Goal: Information Seeking & Learning: Learn about a topic

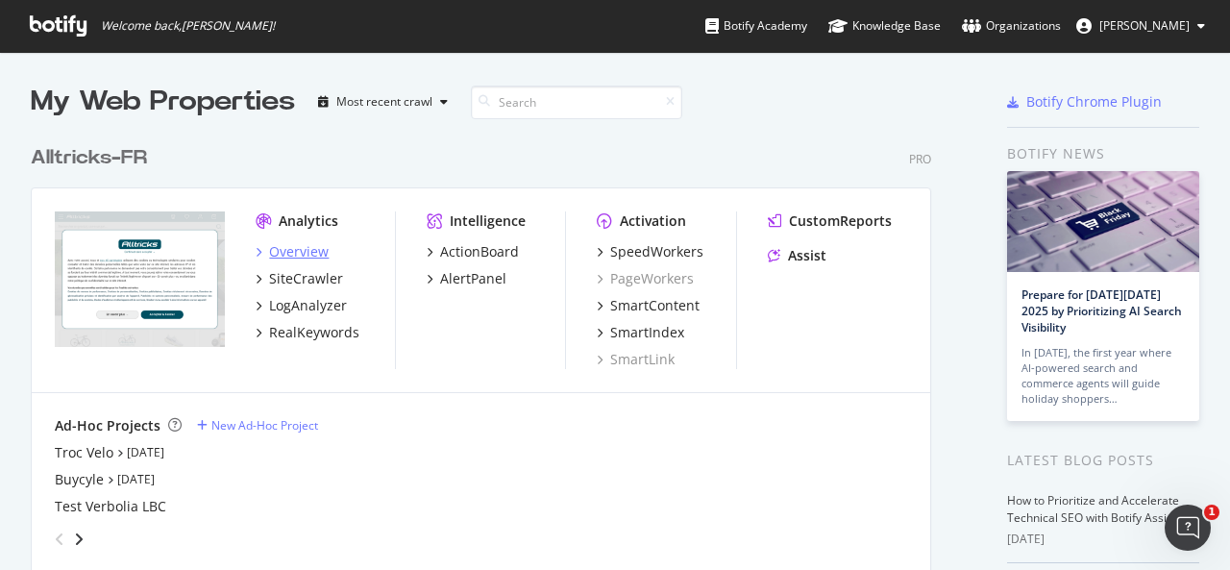
click at [280, 245] on div "Overview" at bounding box center [299, 251] width 60 height 19
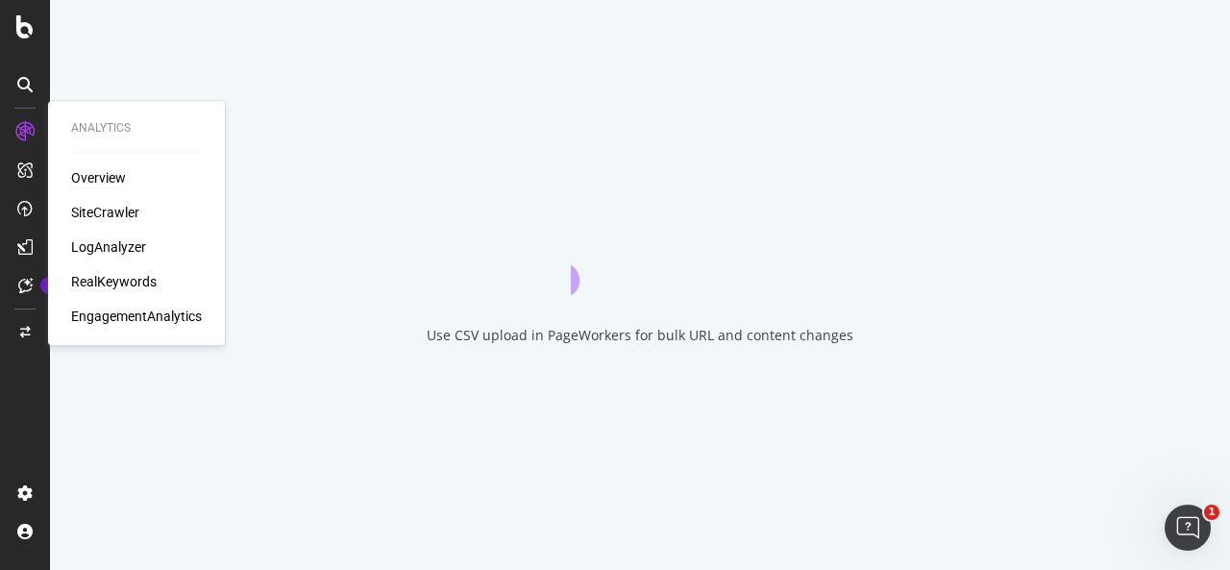
click at [99, 288] on div "RealKeywords" at bounding box center [114, 281] width 86 height 19
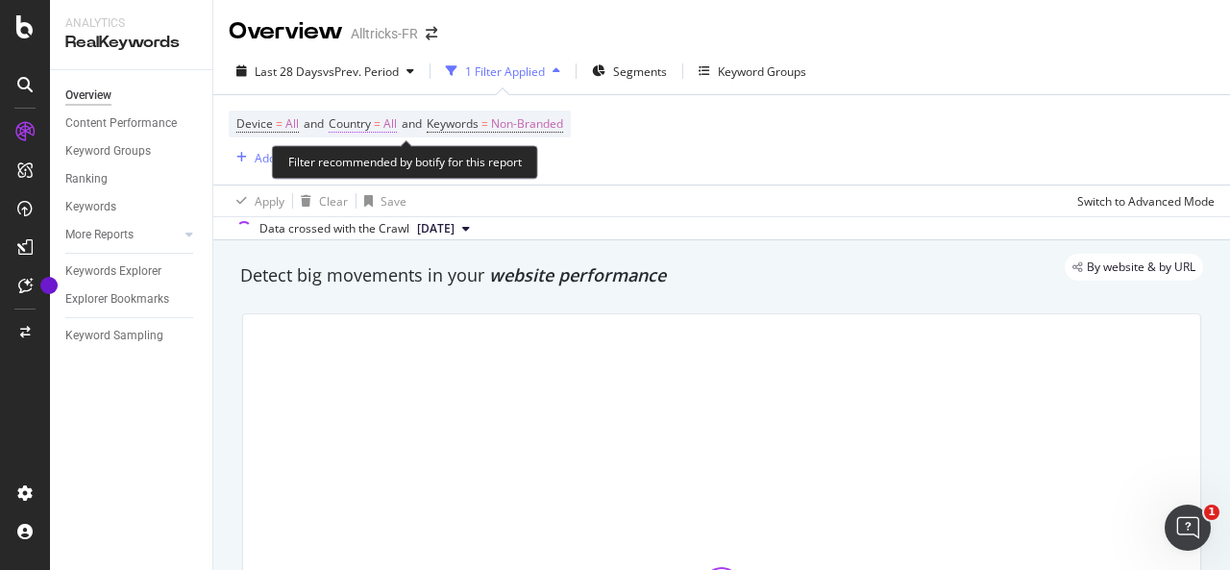
click at [366, 132] on span "Country = All" at bounding box center [363, 123] width 68 height 17
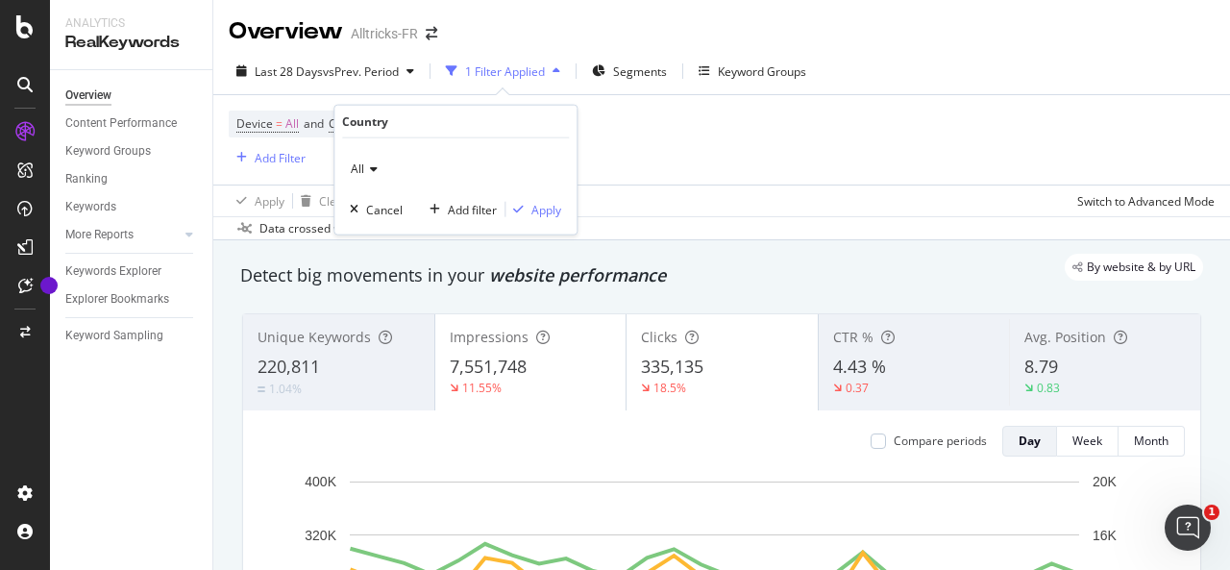
click at [379, 171] on div "All" at bounding box center [455, 169] width 211 height 31
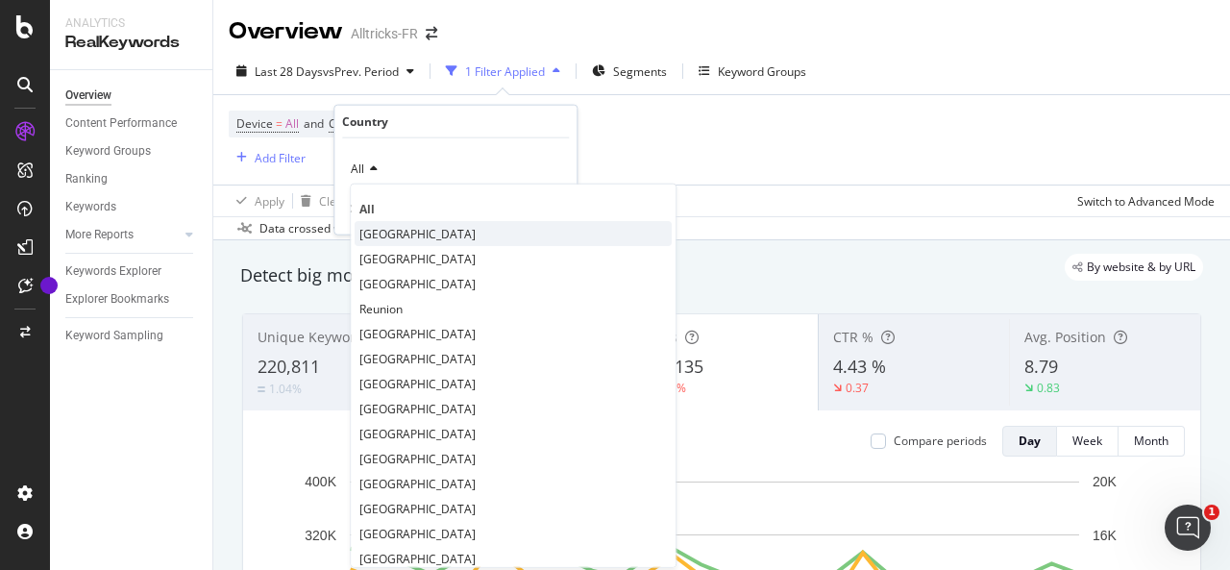
click at [382, 229] on span "[GEOGRAPHIC_DATA]" at bounding box center [417, 233] width 116 height 16
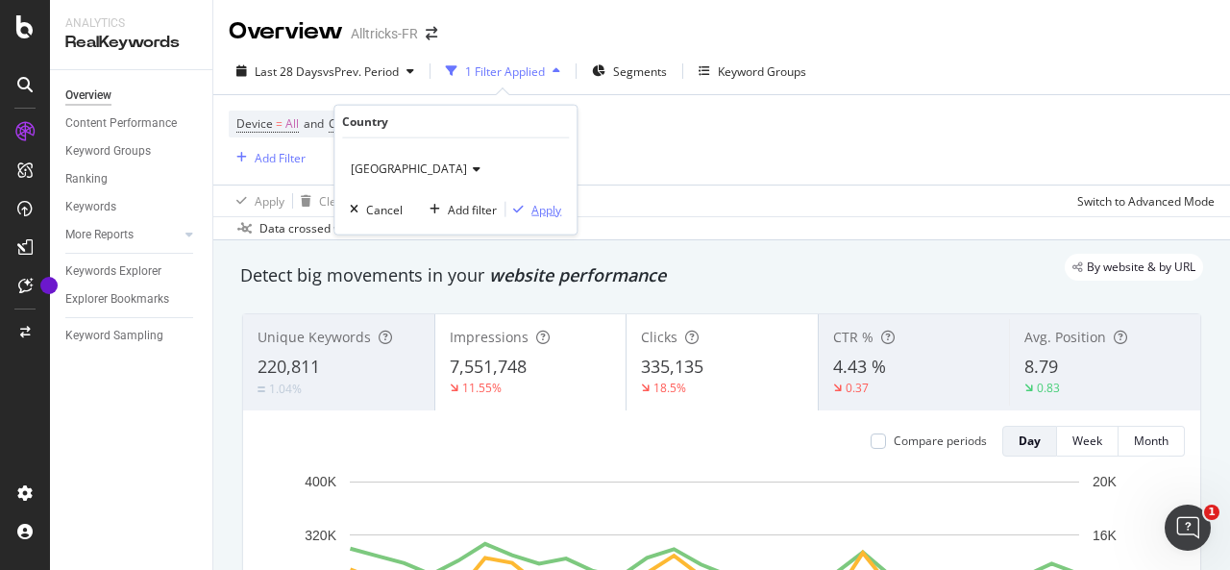
click at [532, 212] on div "Apply" at bounding box center [546, 209] width 30 height 16
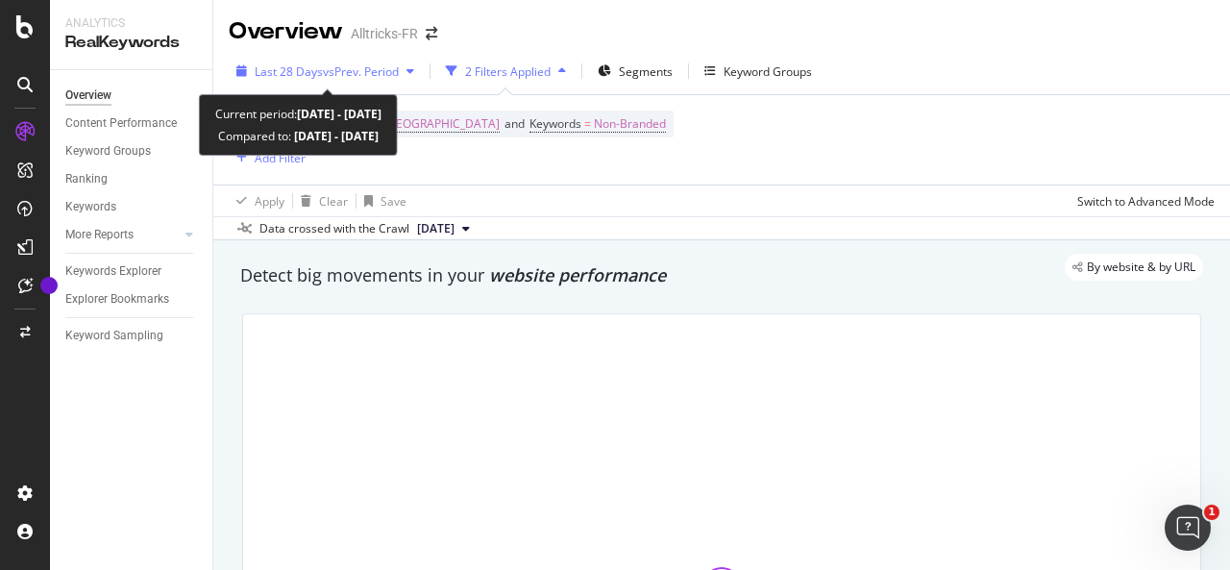
click at [392, 70] on span "vs Prev. Period" at bounding box center [361, 71] width 76 height 16
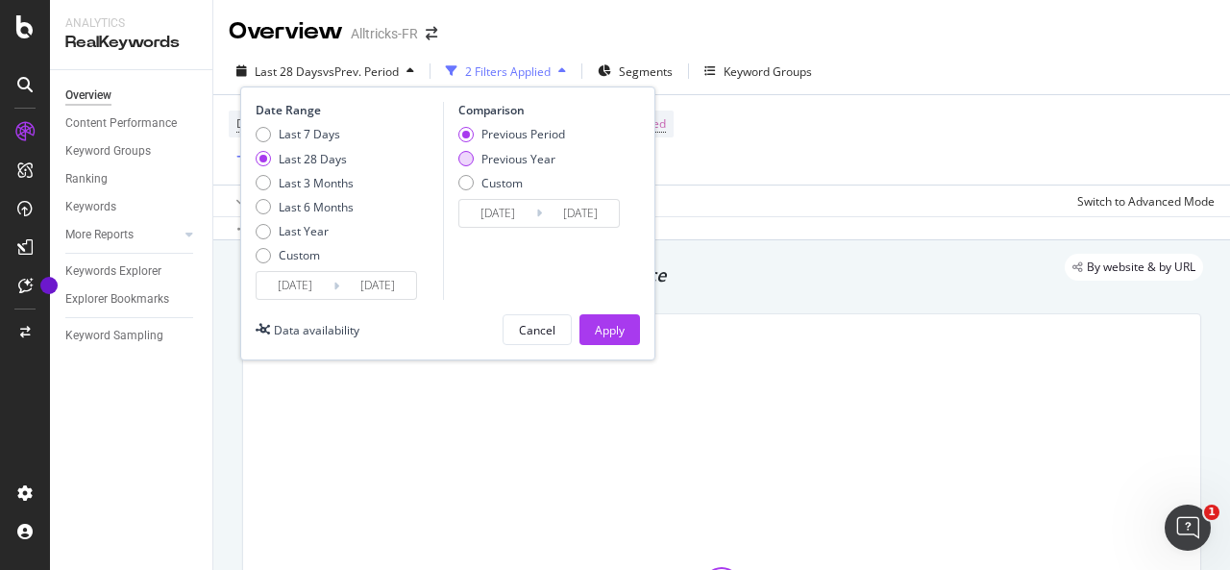
click at [465, 161] on div "Previous Year" at bounding box center [465, 158] width 15 height 15
type input "[DATE]"
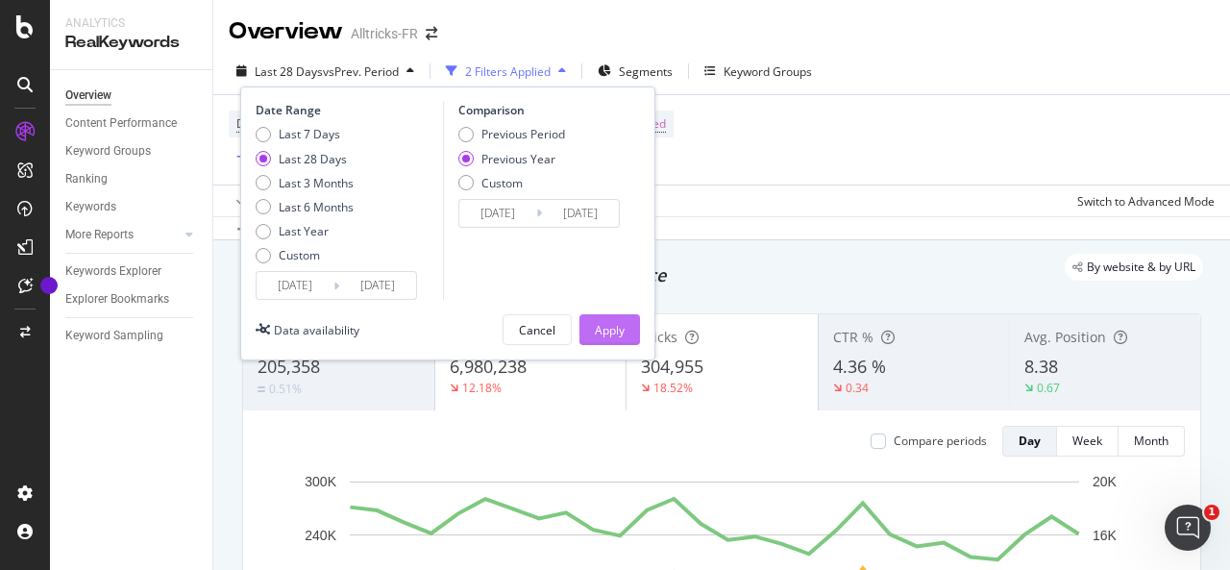
click at [601, 325] on div "Apply" at bounding box center [610, 330] width 30 height 16
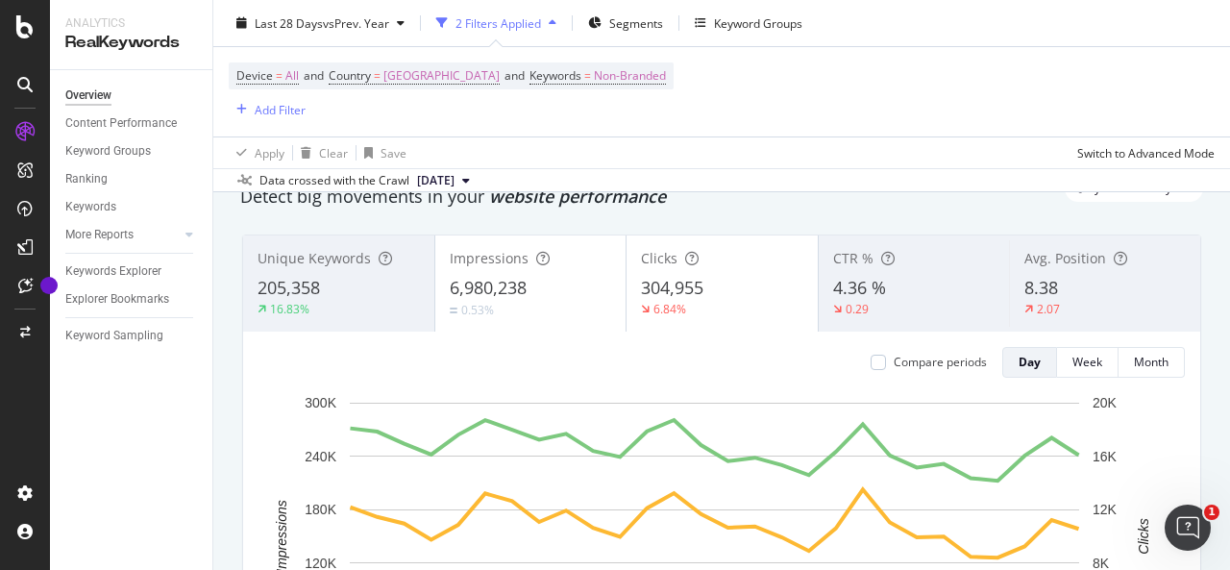
scroll to position [74, 0]
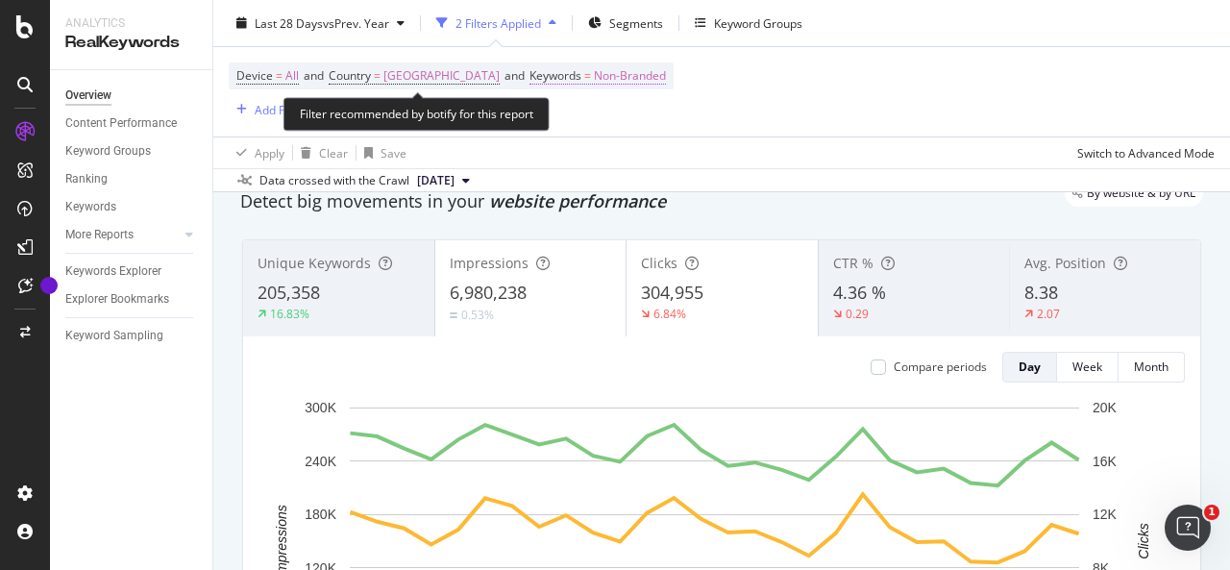
click at [594, 82] on span "Non-Branded" at bounding box center [630, 75] width 72 height 27
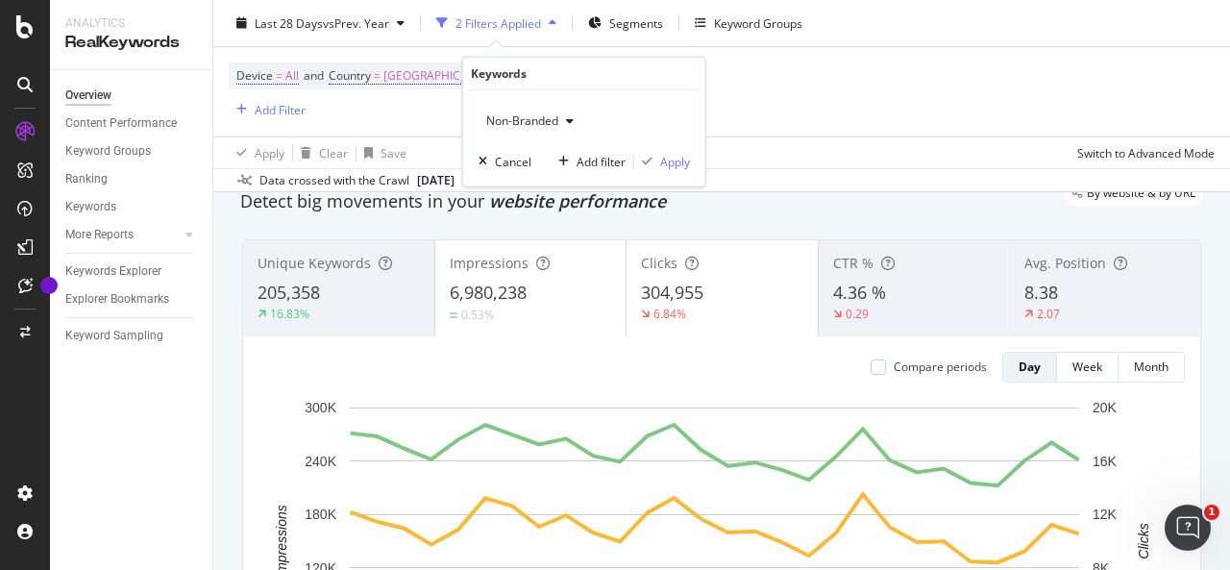
click at [568, 124] on icon "button" at bounding box center [570, 121] width 8 height 12
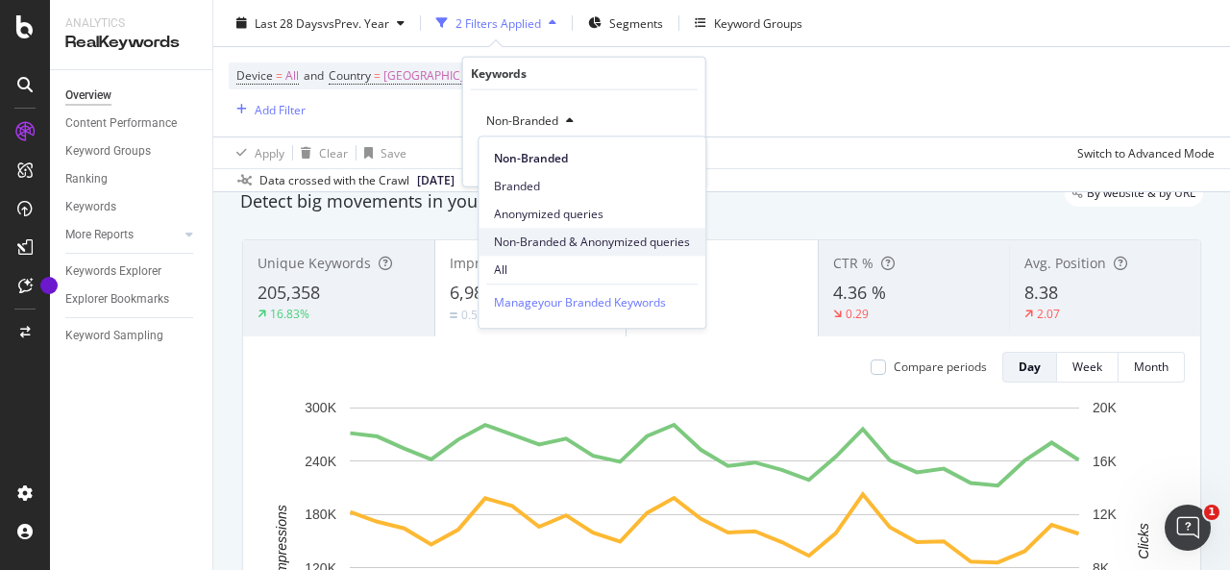
click at [565, 239] on span "Non-Branded & Anonymized queries" at bounding box center [592, 241] width 196 height 17
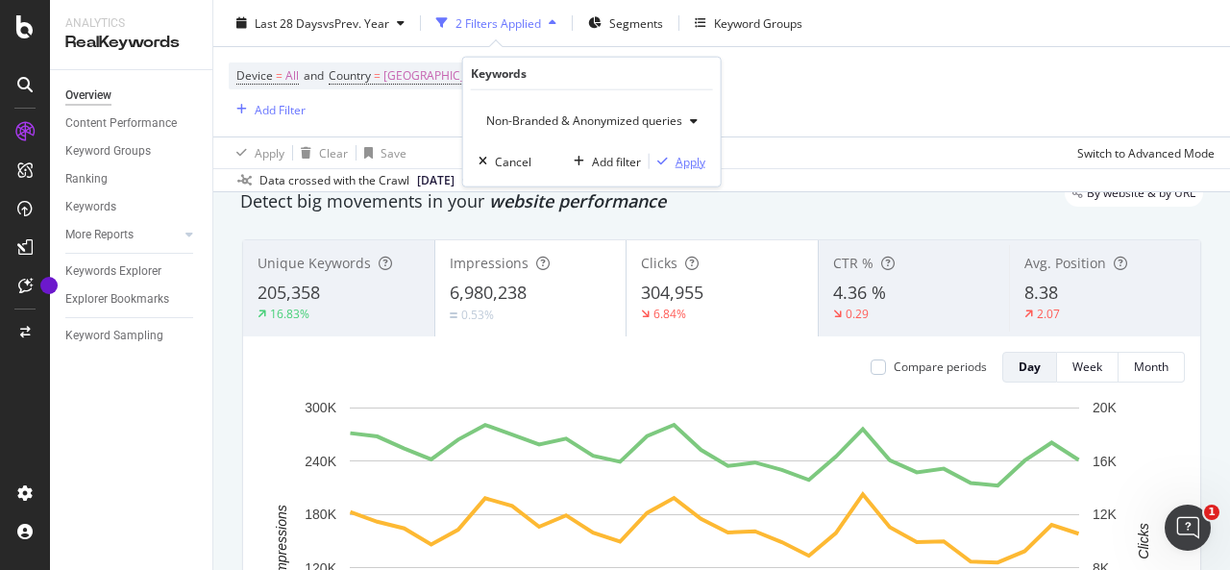
click at [682, 163] on div "Apply" at bounding box center [690, 161] width 30 height 16
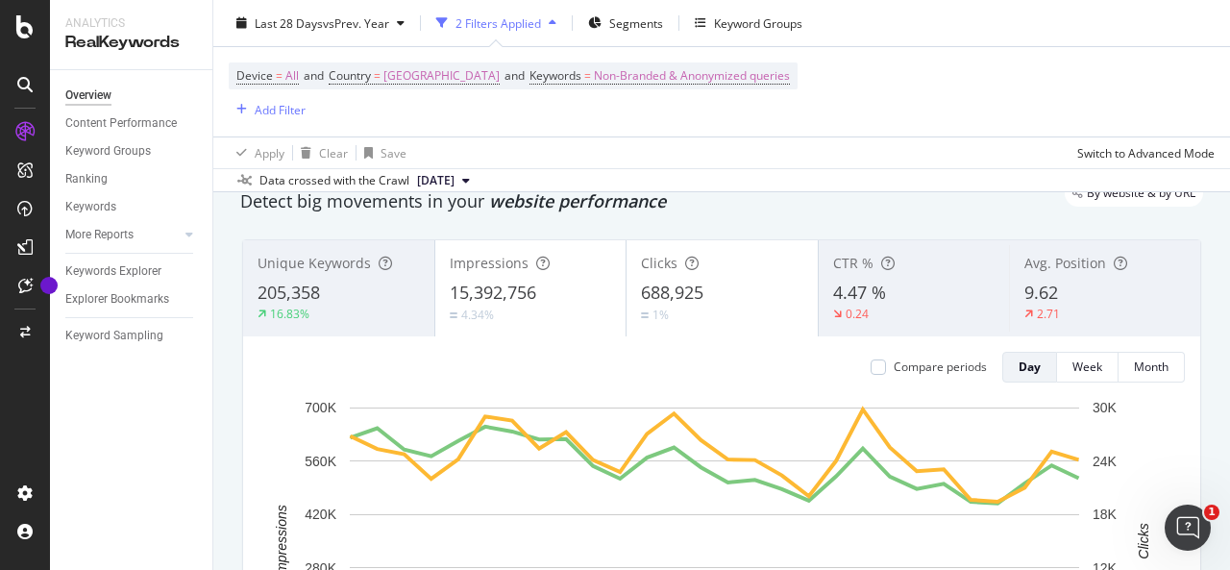
click at [552, 306] on div "4.34%" at bounding box center [531, 315] width 162 height 18
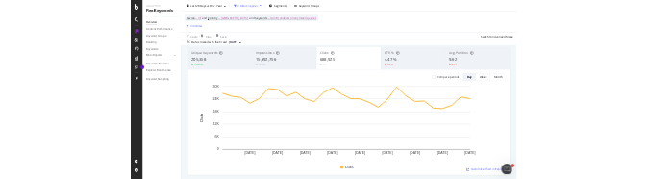
scroll to position [111, 0]
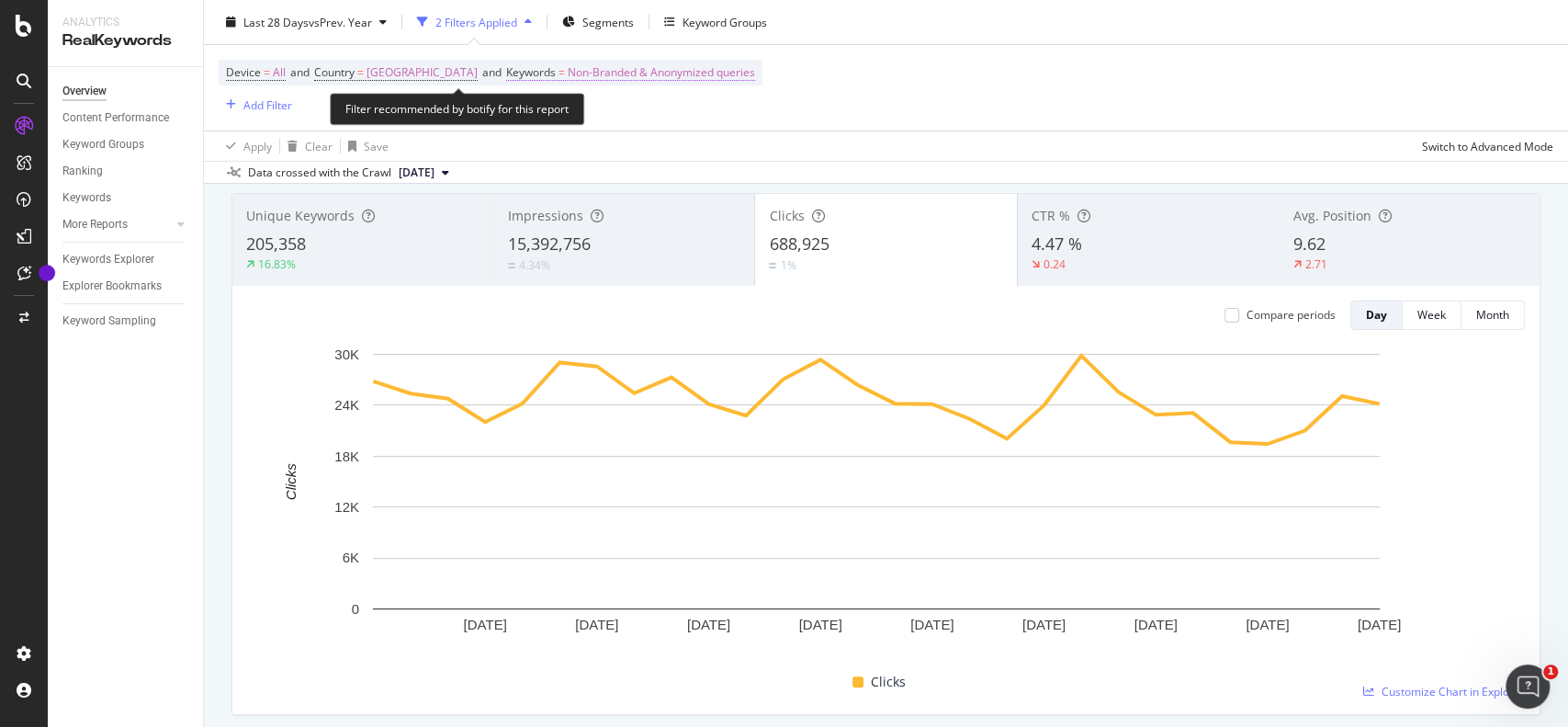
click at [568, 70] on span "Non-Branded & Anonymized queries" at bounding box center [662, 72] width 187 height 26
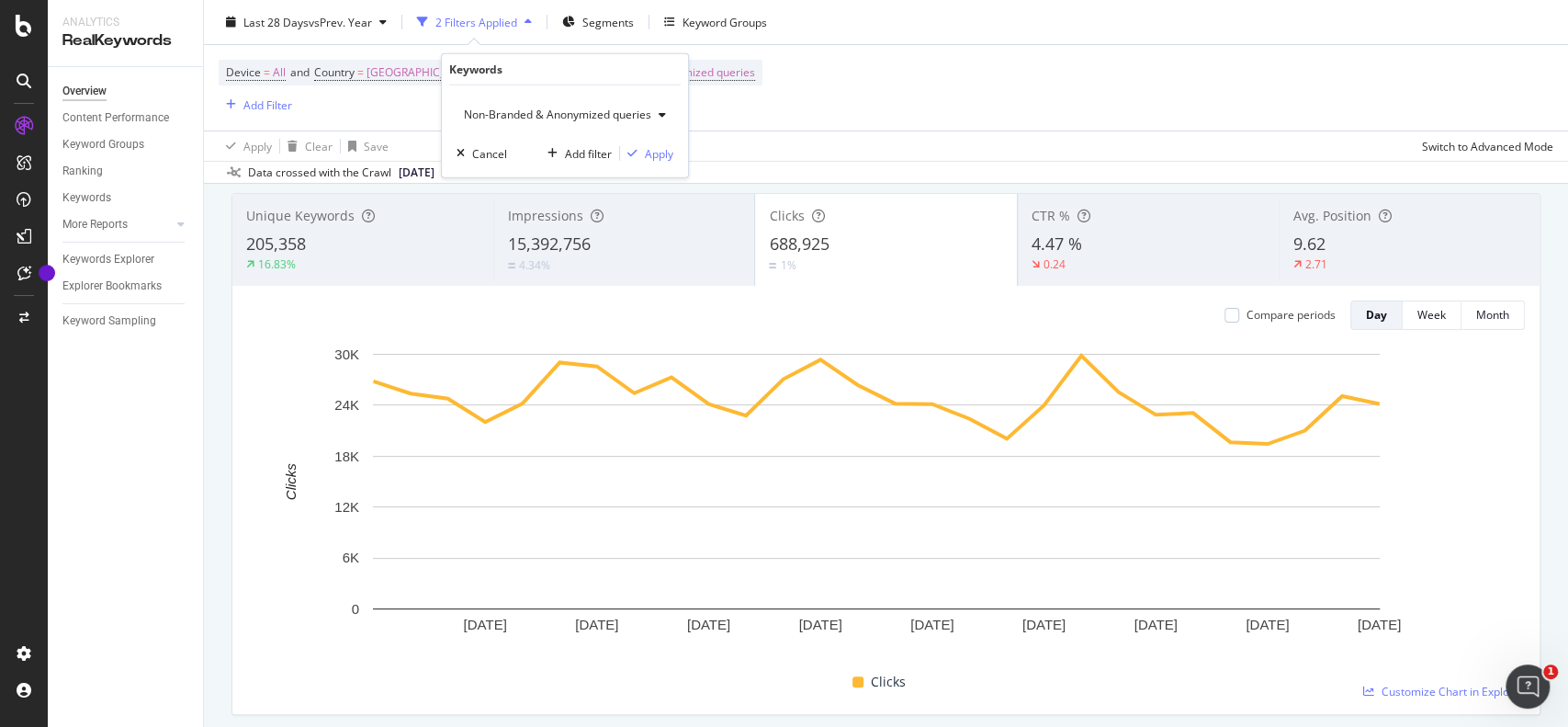
click at [552, 111] on span "Non-Branded & Anonymized queries" at bounding box center [555, 114] width 195 height 15
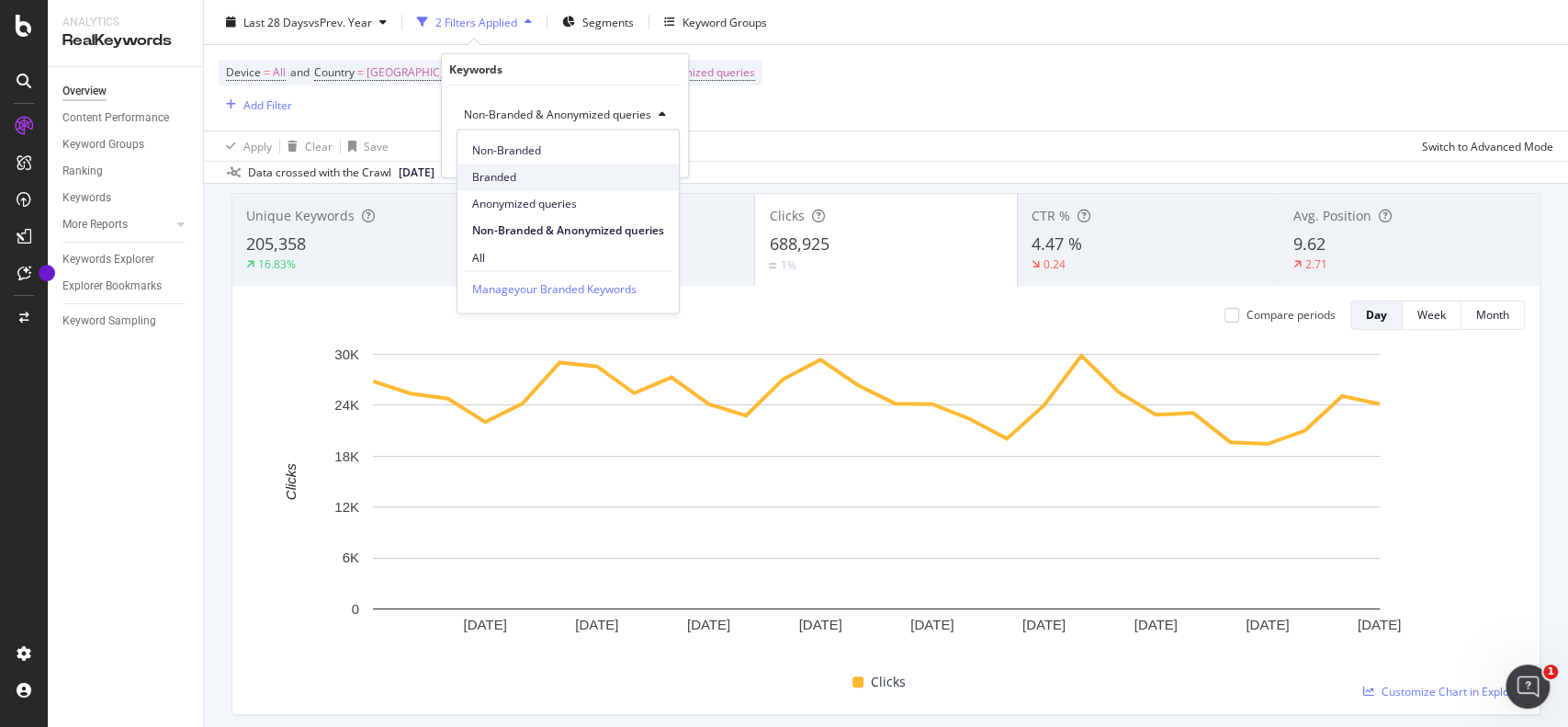
click at [508, 174] on span "Branded" at bounding box center [568, 177] width 192 height 16
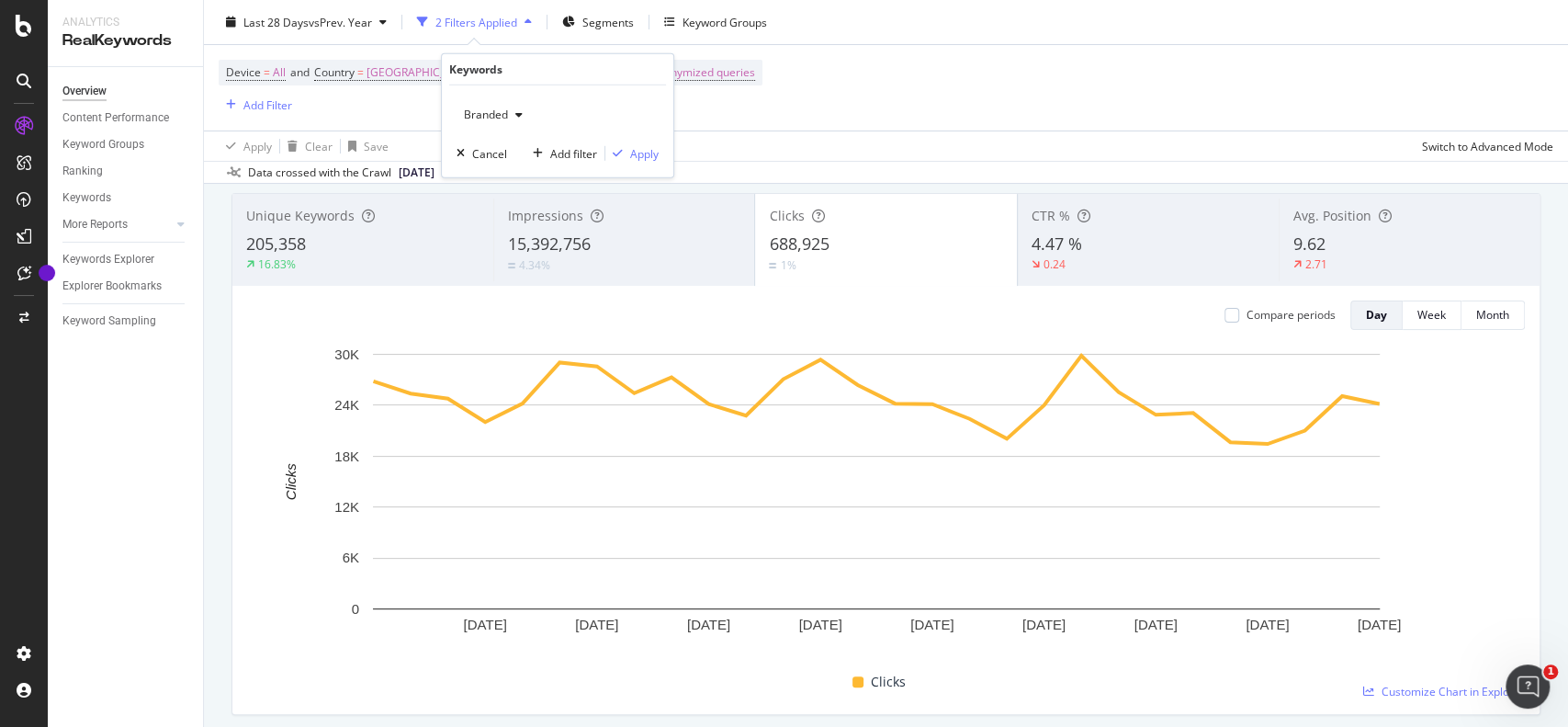
click at [631, 164] on div "Branded Cancel Add filter Apply" at bounding box center [557, 131] width 231 height 92
click at [628, 145] on div "Apply" at bounding box center [632, 153] width 54 height 16
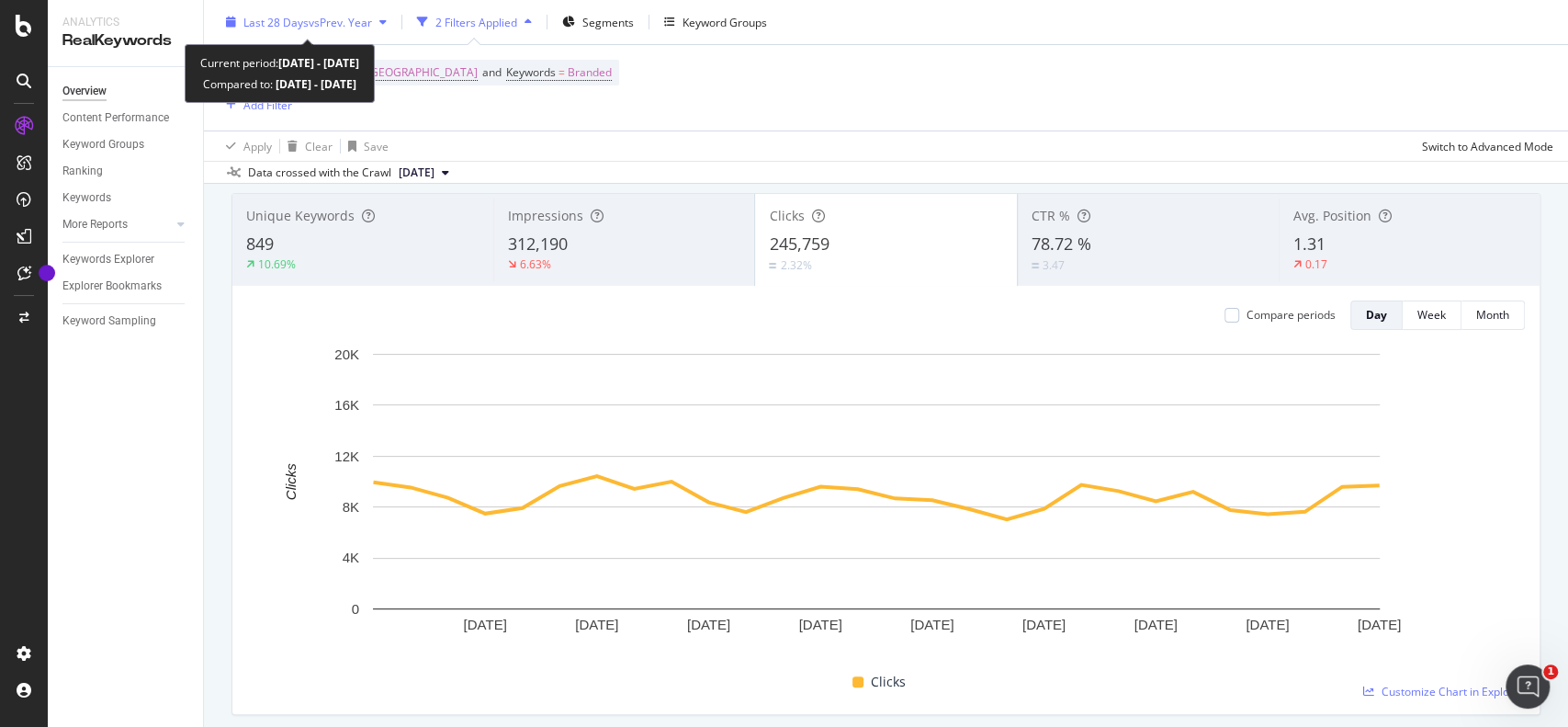
click at [368, 17] on span "vs Prev. Year" at bounding box center [340, 21] width 63 height 15
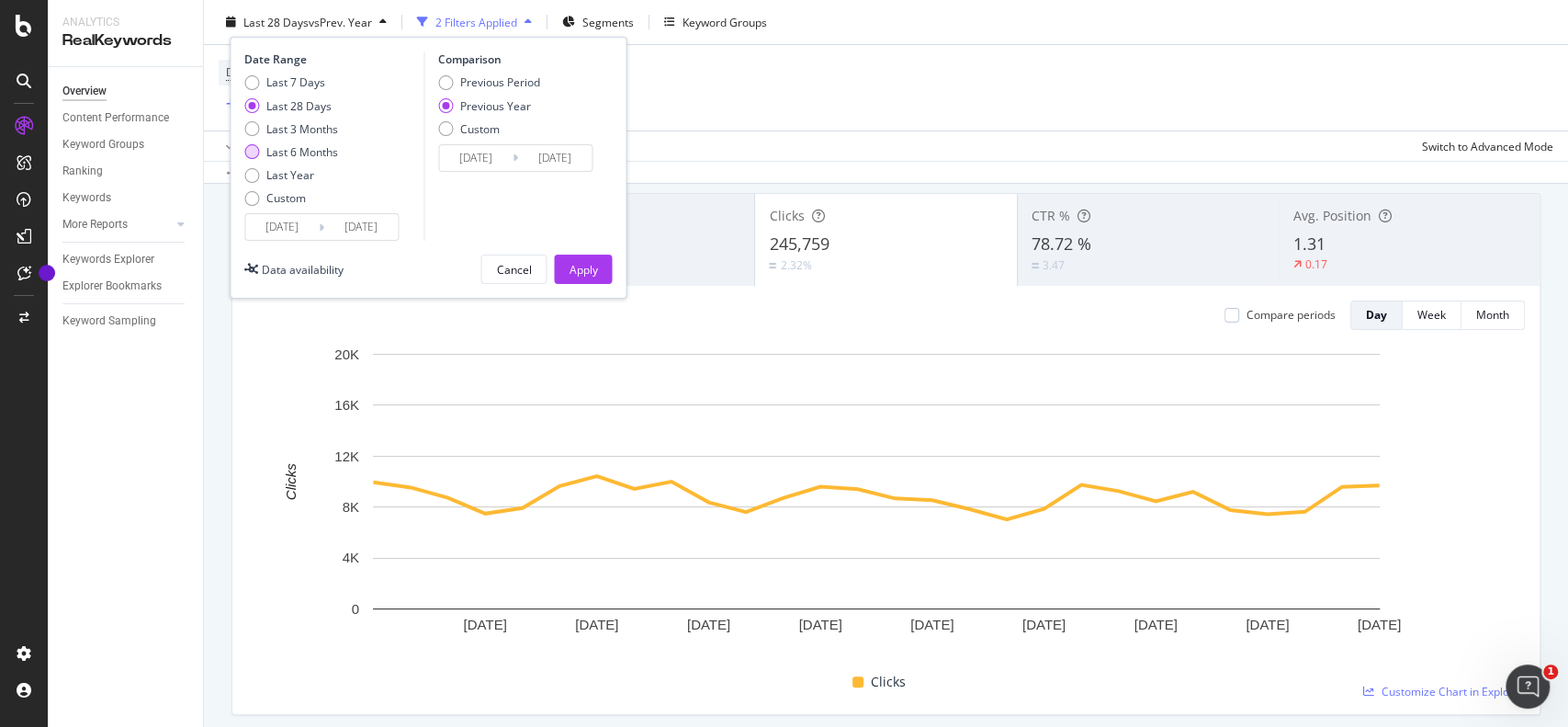
click at [286, 152] on div "Last 6 Months" at bounding box center [302, 152] width 72 height 15
type input "[DATE]"
click at [592, 263] on div "Apply" at bounding box center [583, 269] width 29 height 15
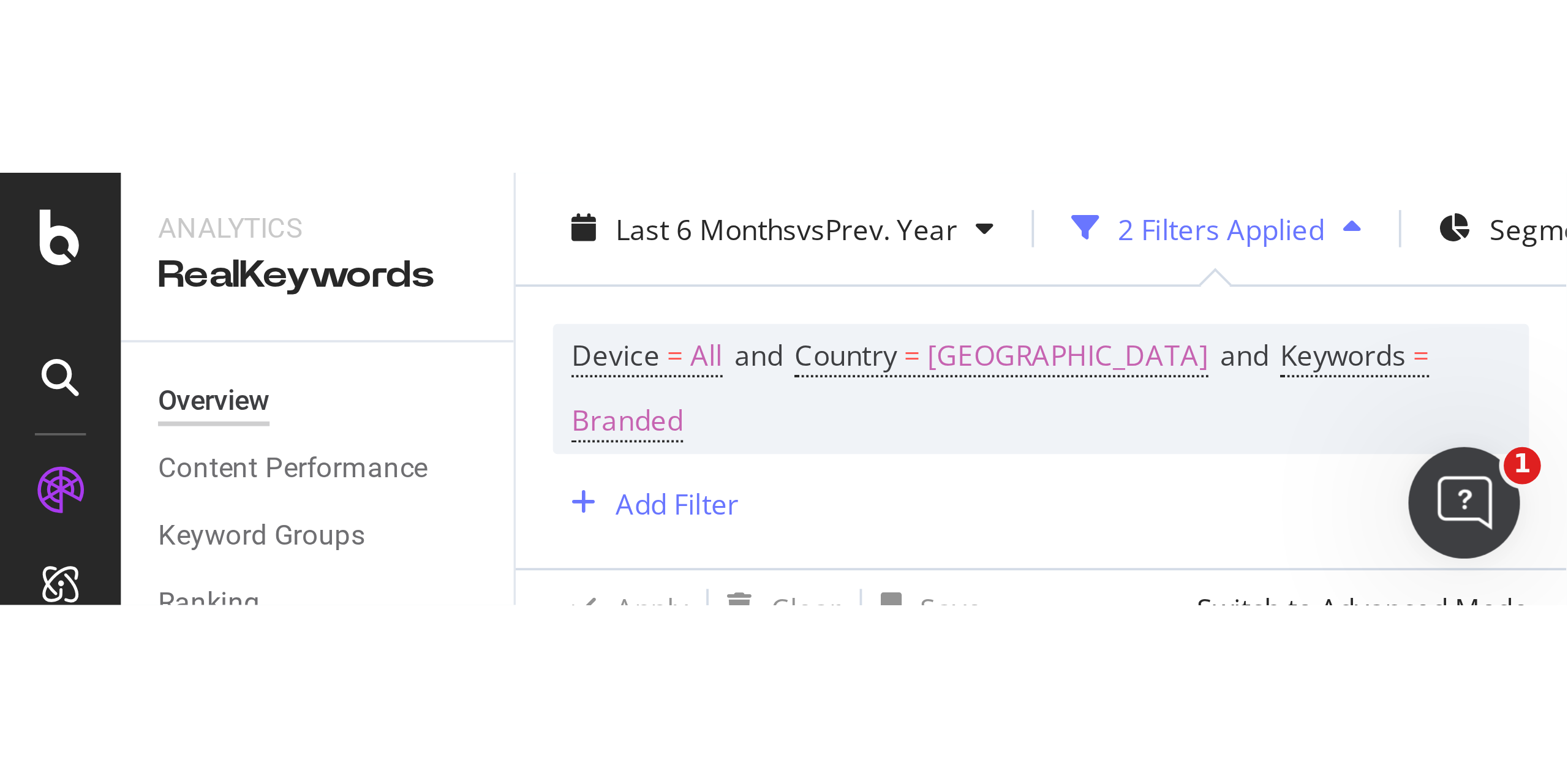
scroll to position [71, 0]
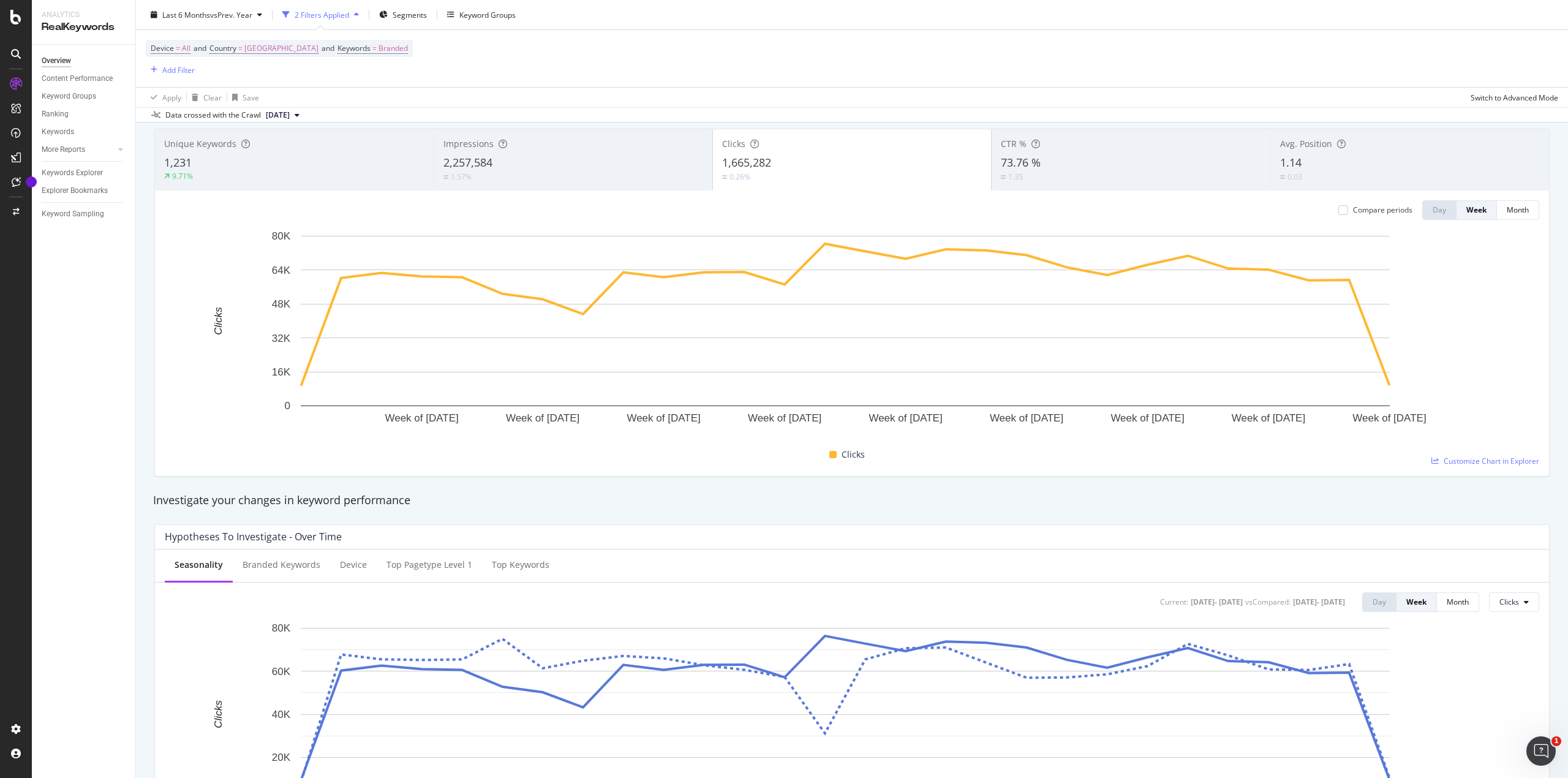
click at [331, 13] on div "2 Filters Applied" at bounding box center [322, 14] width 55 height 10
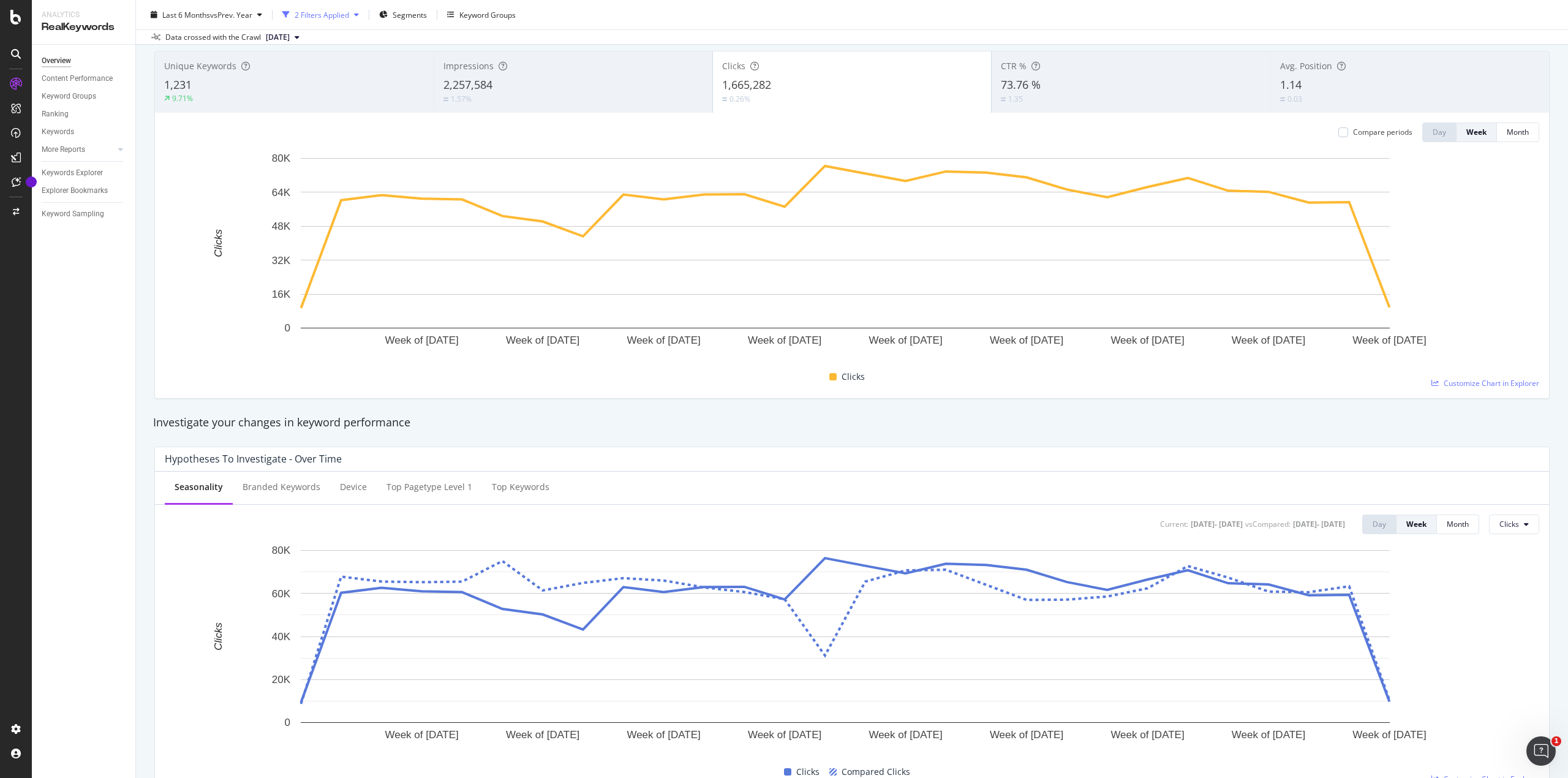
scroll to position [0, 0]
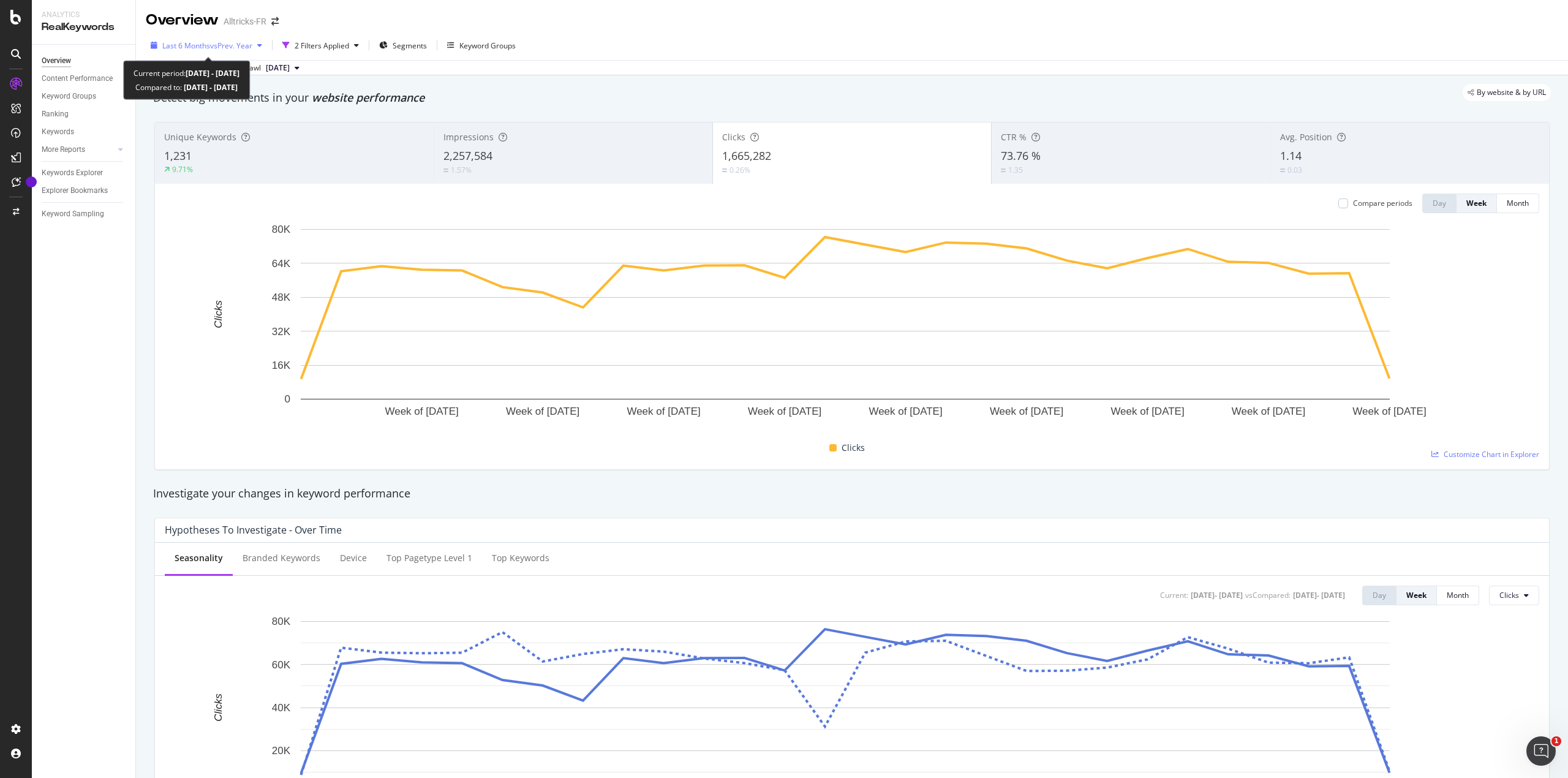
click at [250, 47] on span "vs Prev. Year" at bounding box center [231, 45] width 42 height 10
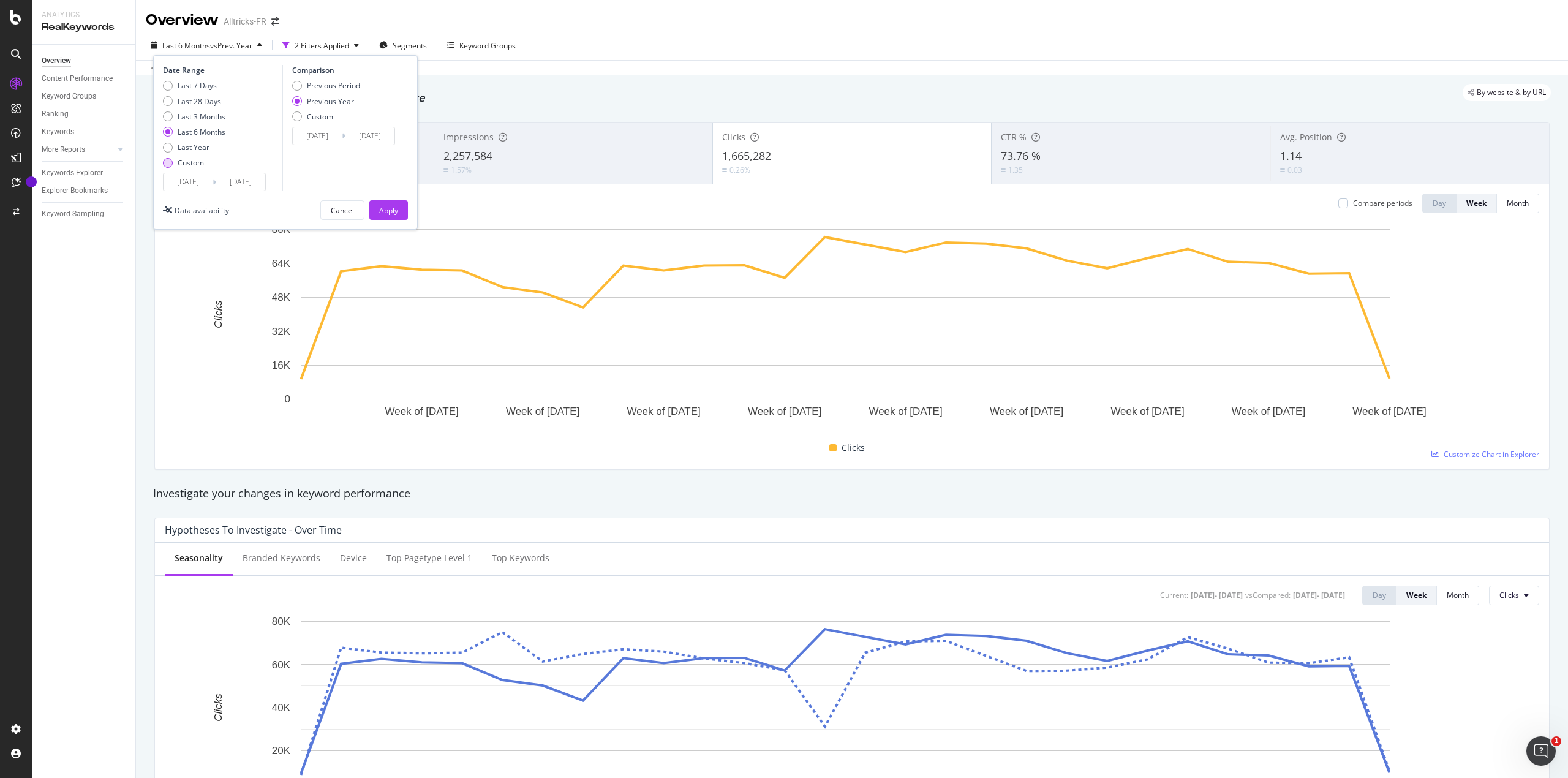
click at [170, 160] on div "Custom" at bounding box center [168, 163] width 10 height 10
type input "[DATE]"
click at [184, 187] on input "[DATE]" at bounding box center [188, 182] width 49 height 17
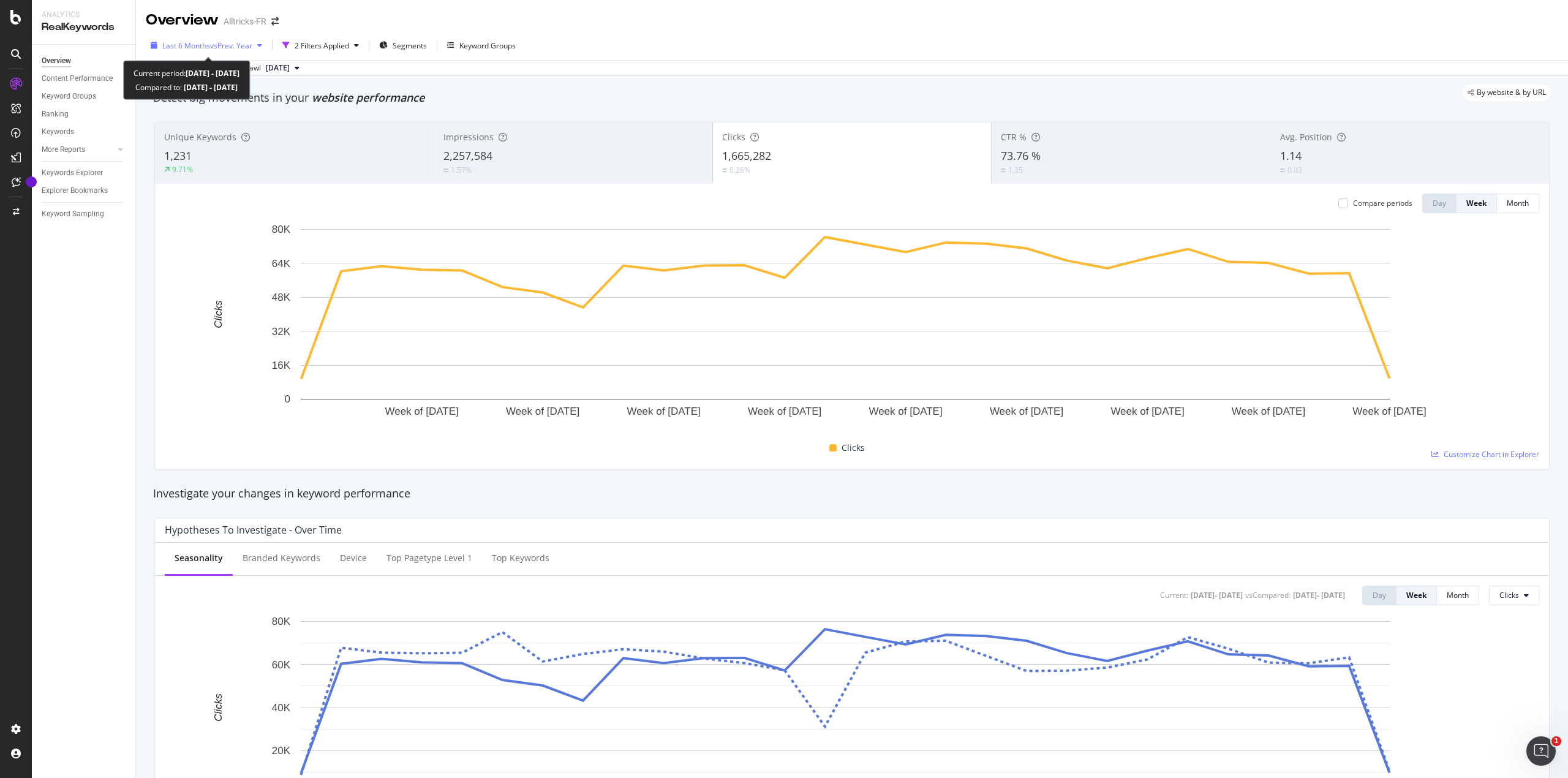
click at [252, 45] on span "vs Prev. Year" at bounding box center [231, 45] width 42 height 10
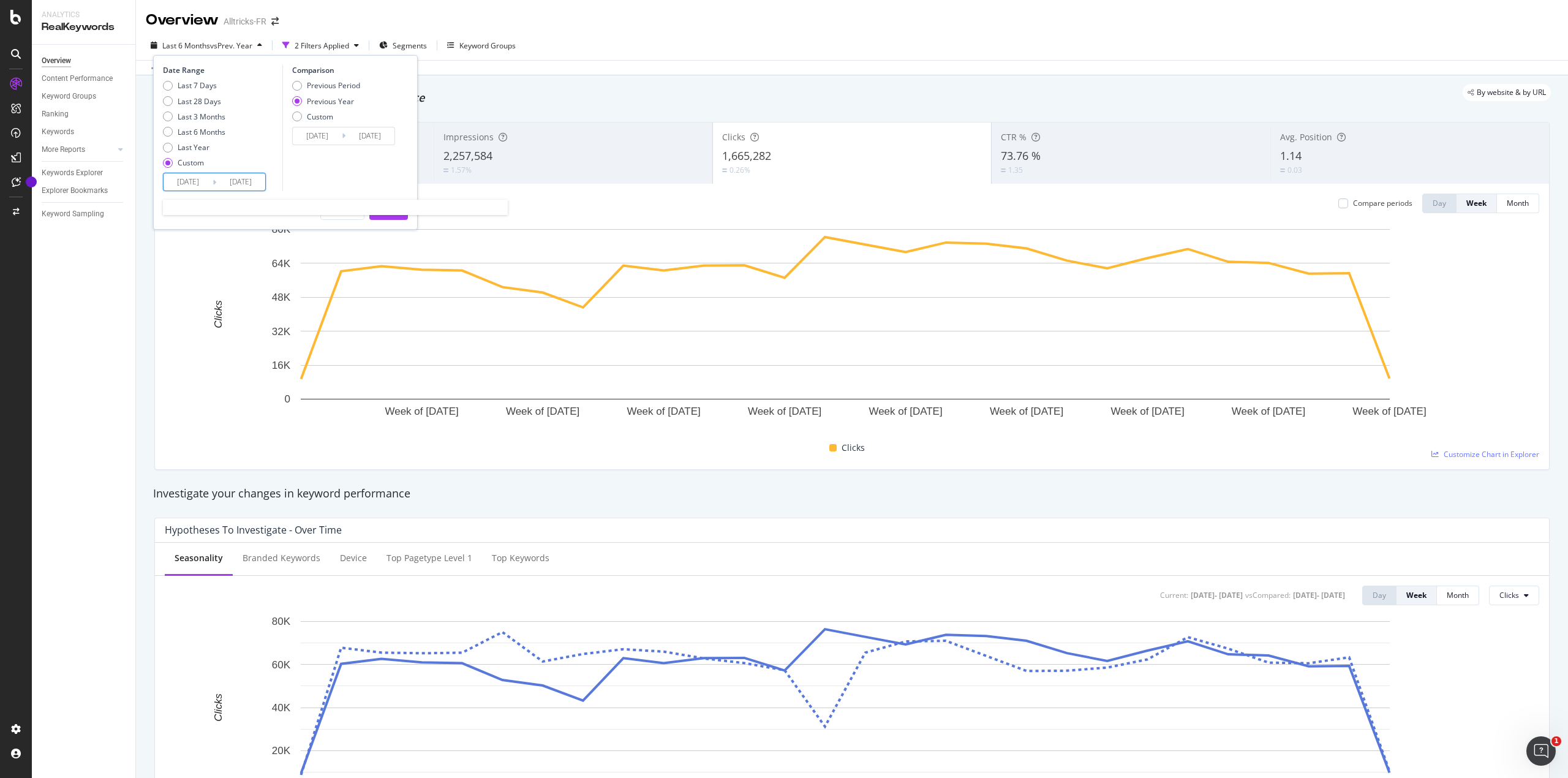
click at [200, 179] on input "[DATE]" at bounding box center [188, 182] width 49 height 17
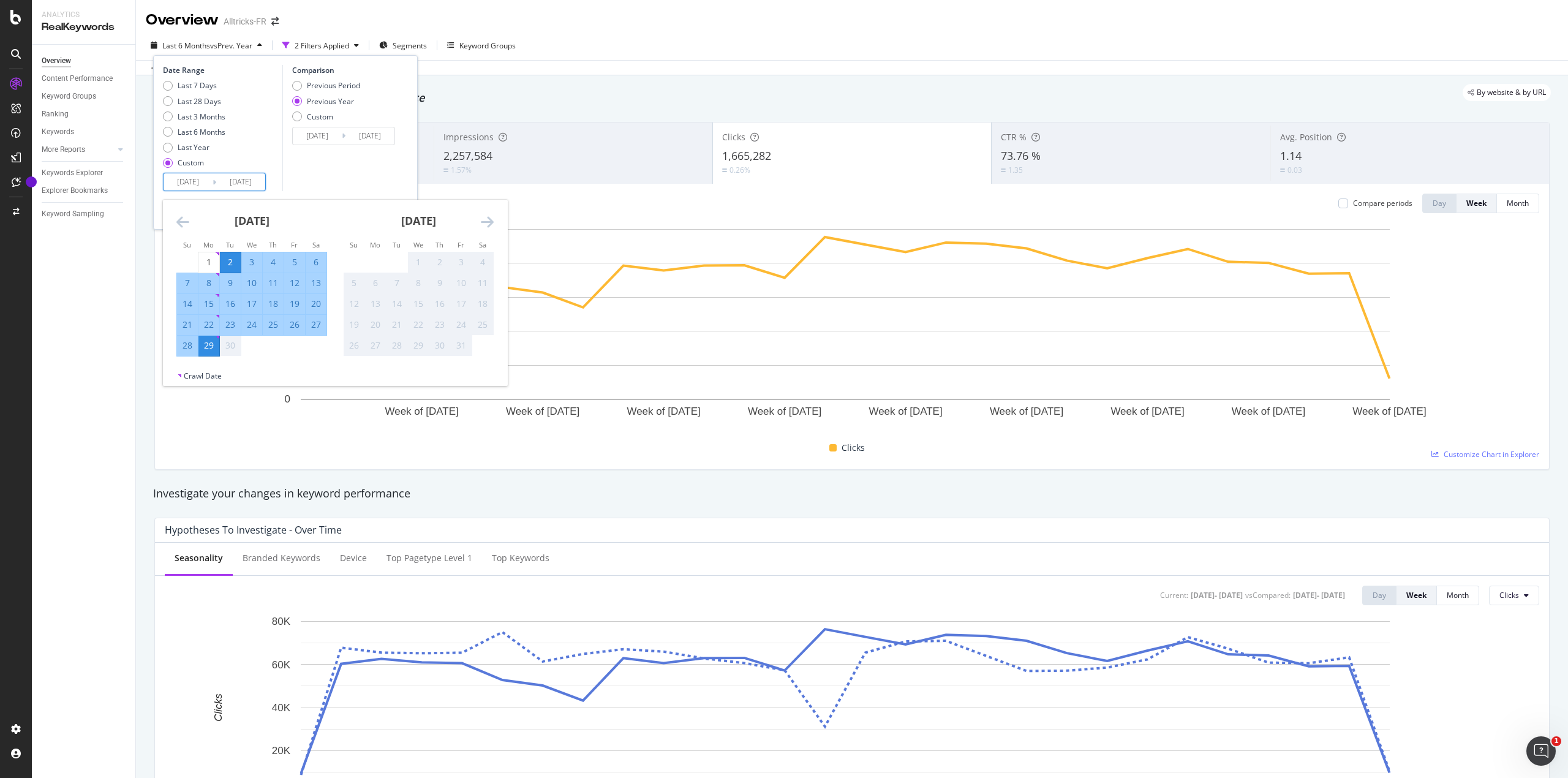
click at [178, 222] on icon "Move backward to switch to the previous month." at bounding box center [183, 221] width 13 height 15
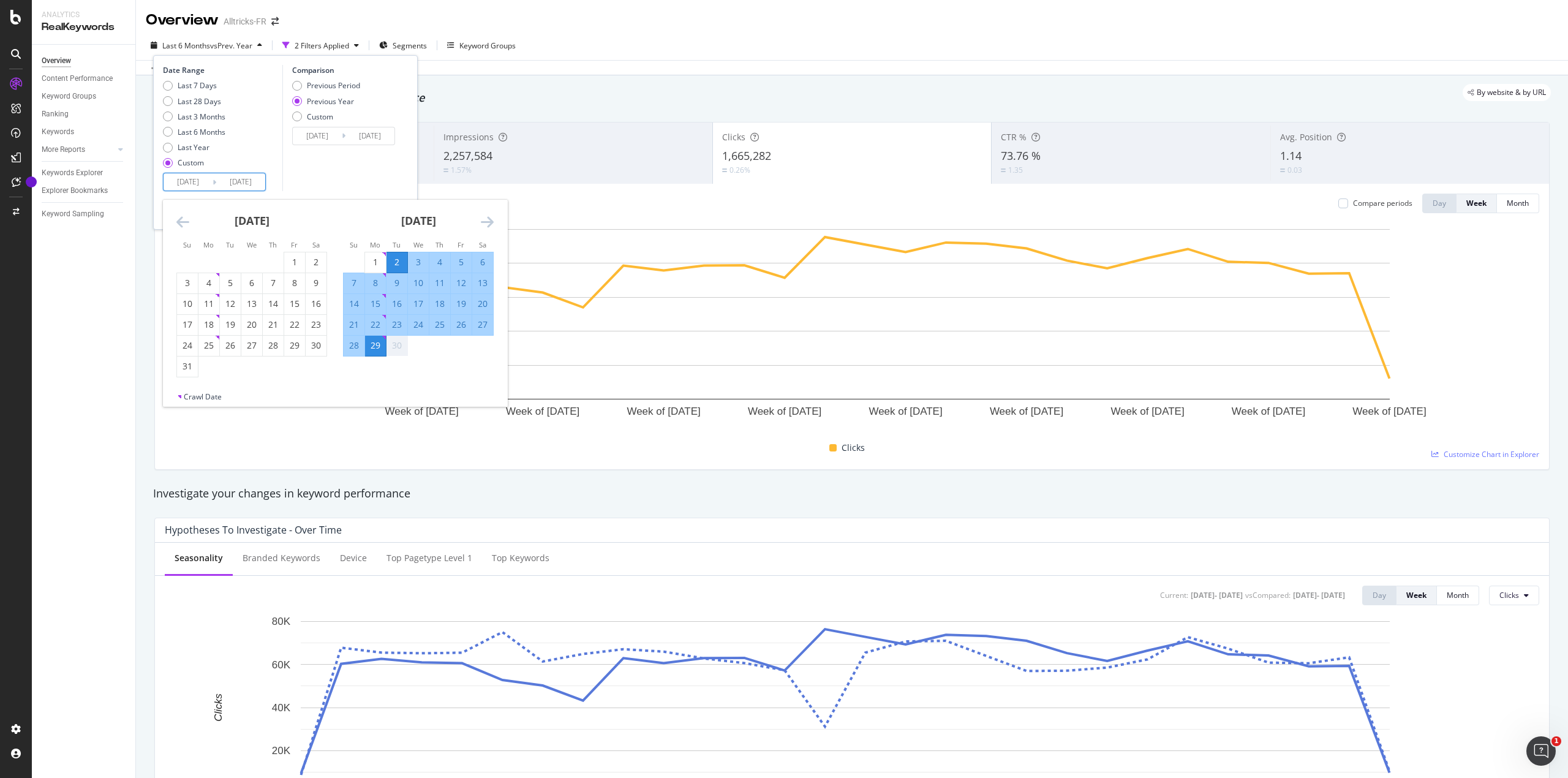
click at [178, 222] on icon "Move backward to switch to the previous month." at bounding box center [183, 221] width 13 height 15
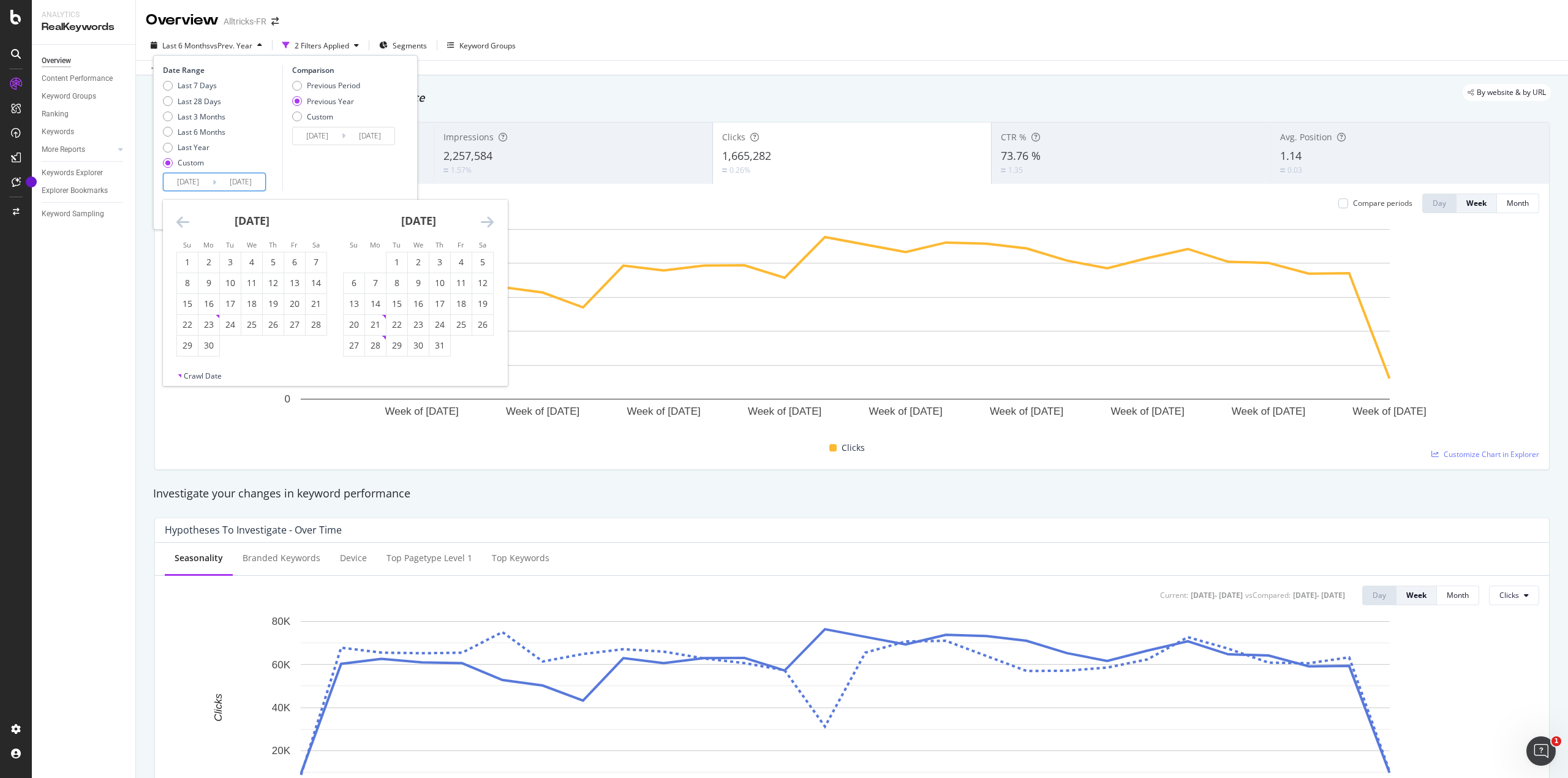
click at [178, 222] on icon "Move backward to switch to the previous month." at bounding box center [183, 221] width 13 height 15
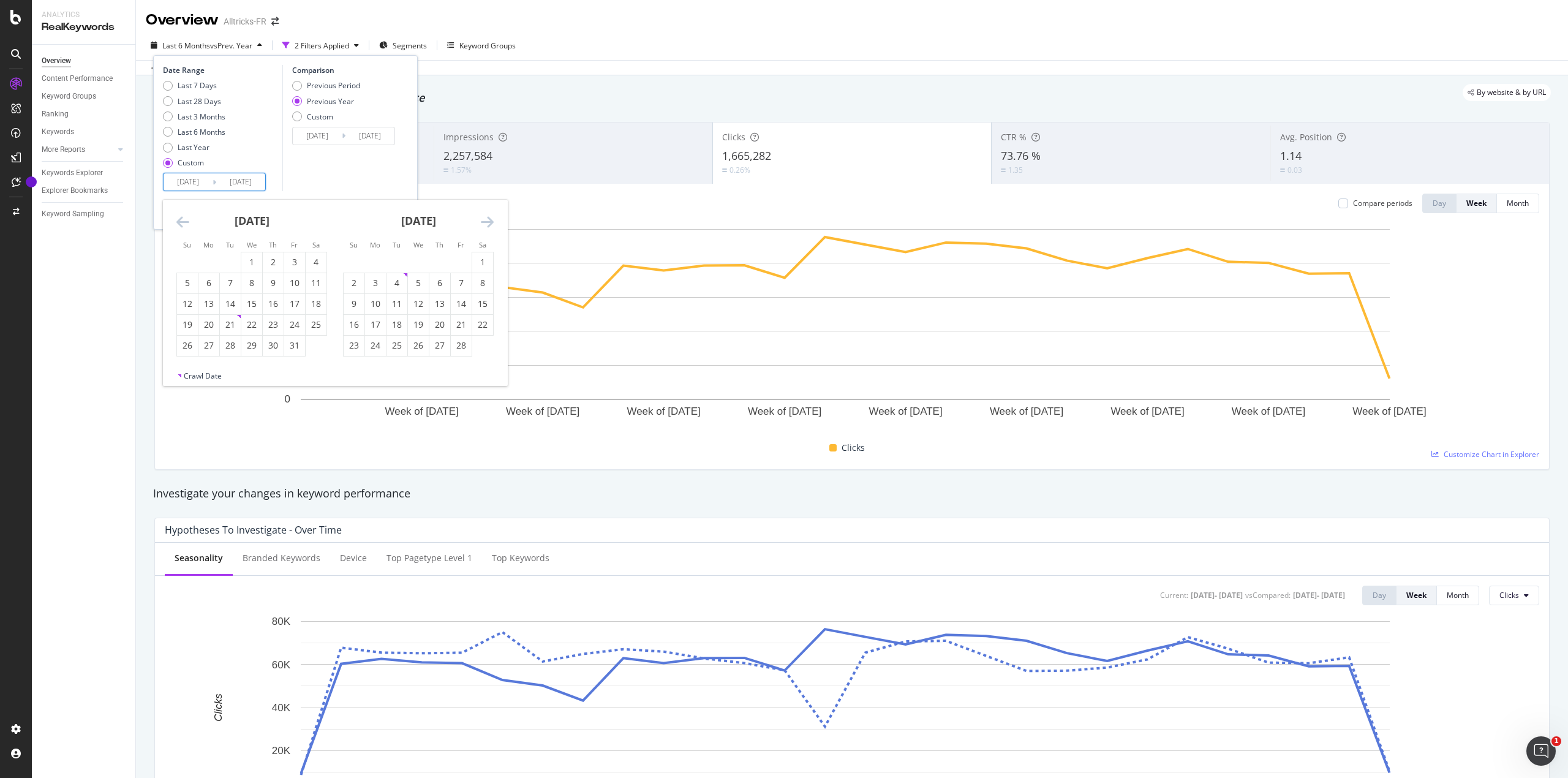
click at [178, 222] on icon "Move backward to switch to the previous month." at bounding box center [183, 221] width 13 height 15
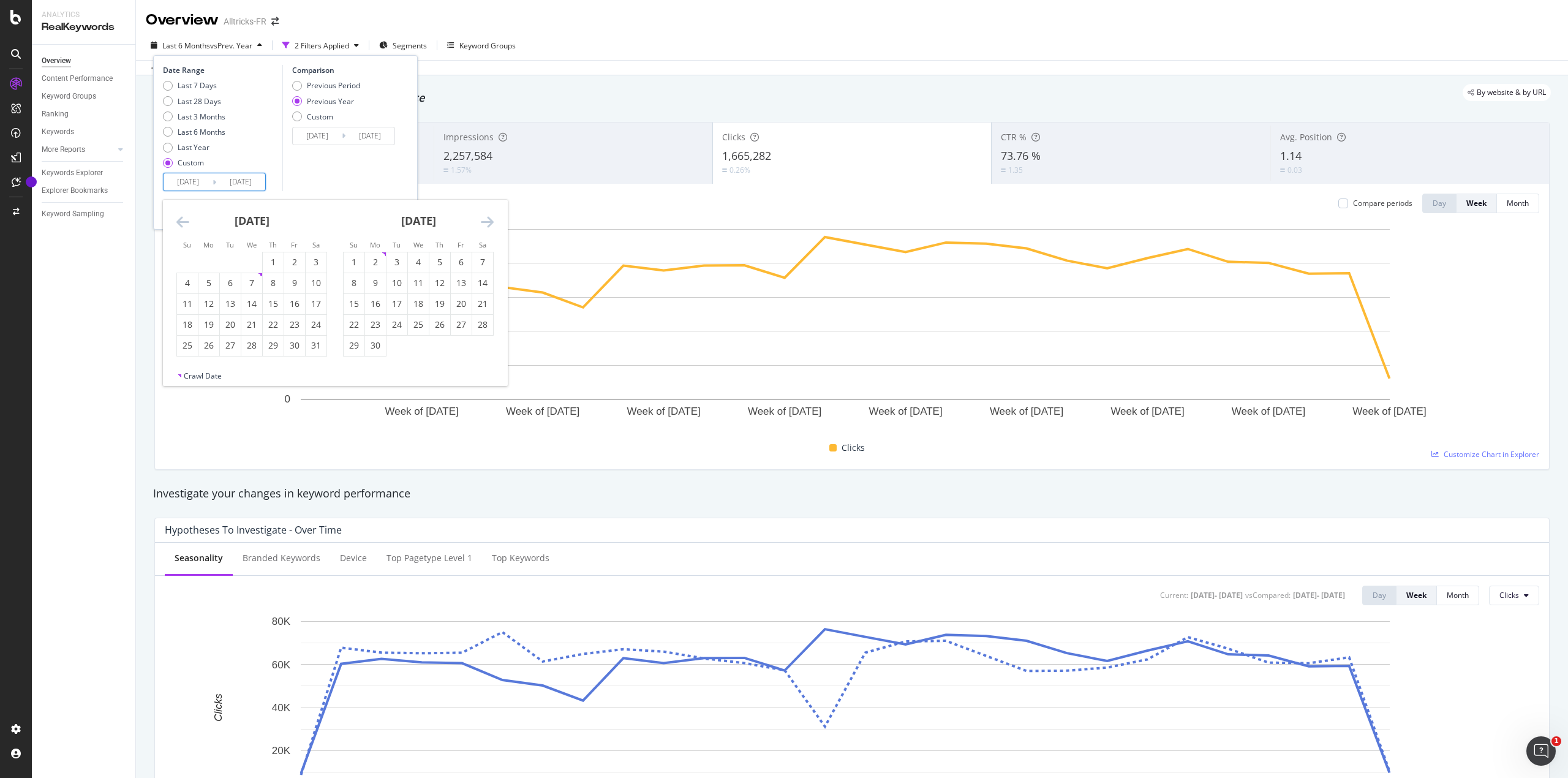
click at [178, 222] on icon "Move backward to switch to the previous month." at bounding box center [183, 221] width 13 height 15
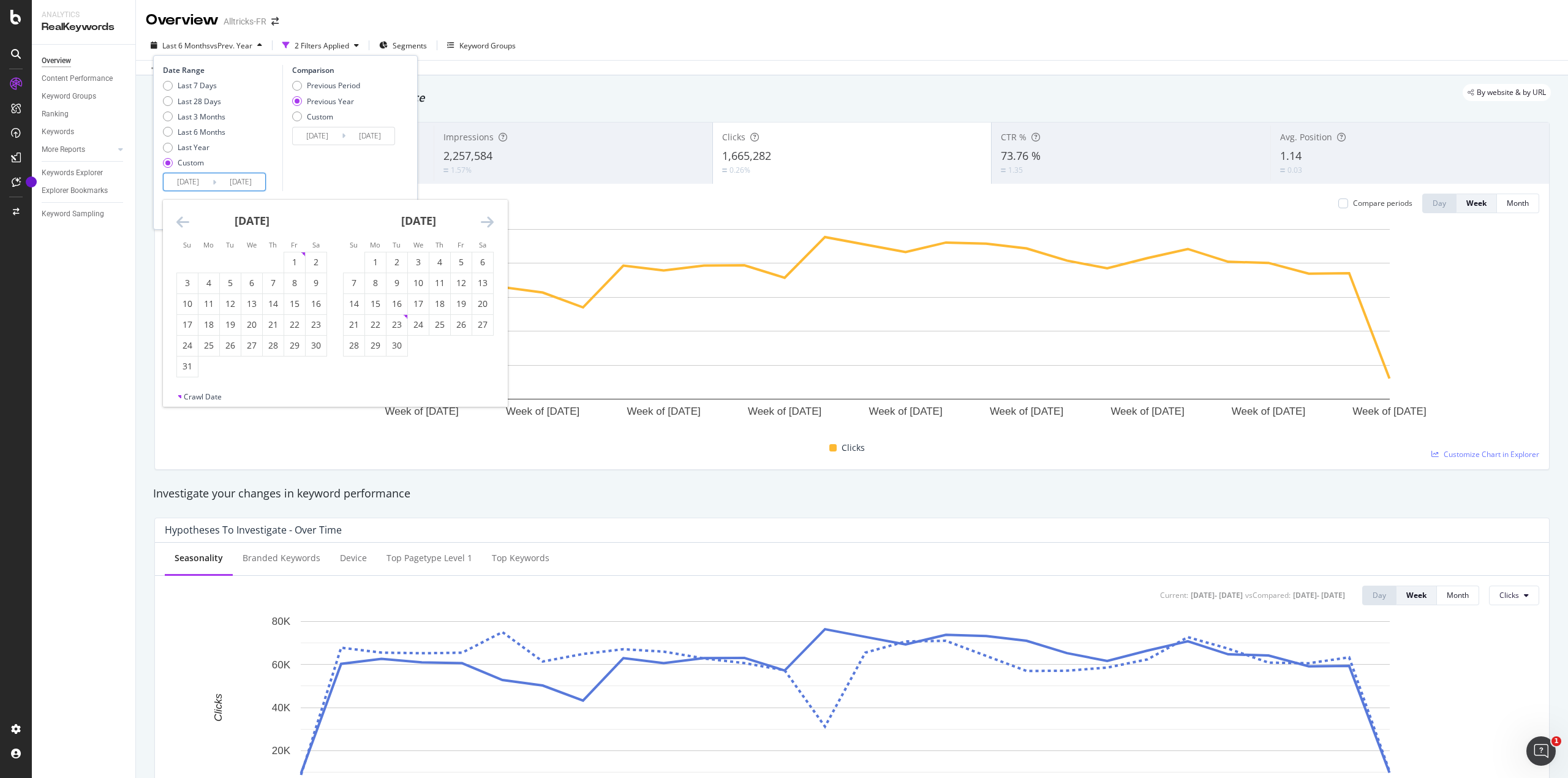
click at [178, 222] on icon "Move backward to switch to the previous month." at bounding box center [183, 221] width 13 height 15
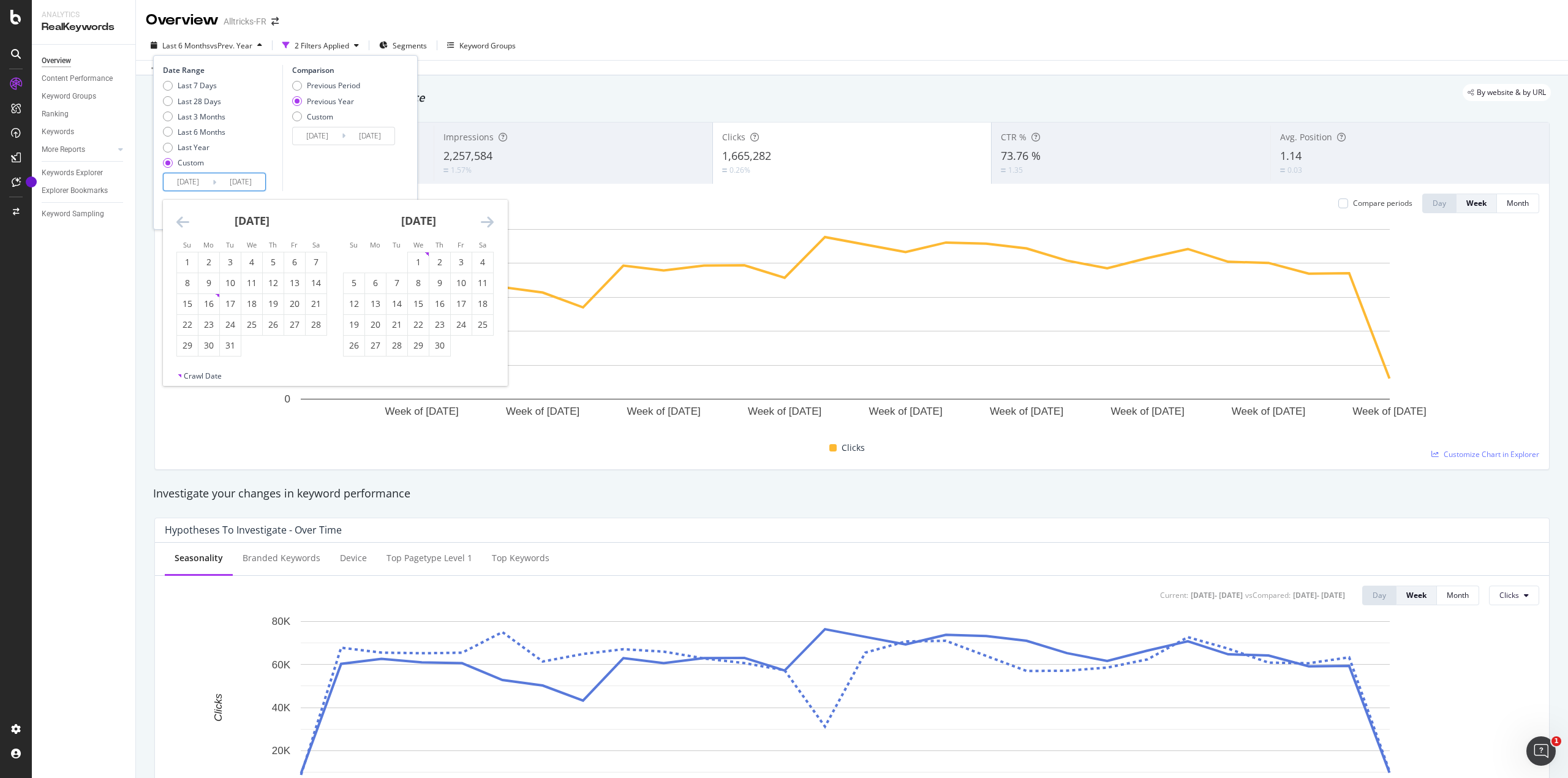
click at [178, 222] on icon "Move backward to switch to the previous month." at bounding box center [183, 221] width 13 height 15
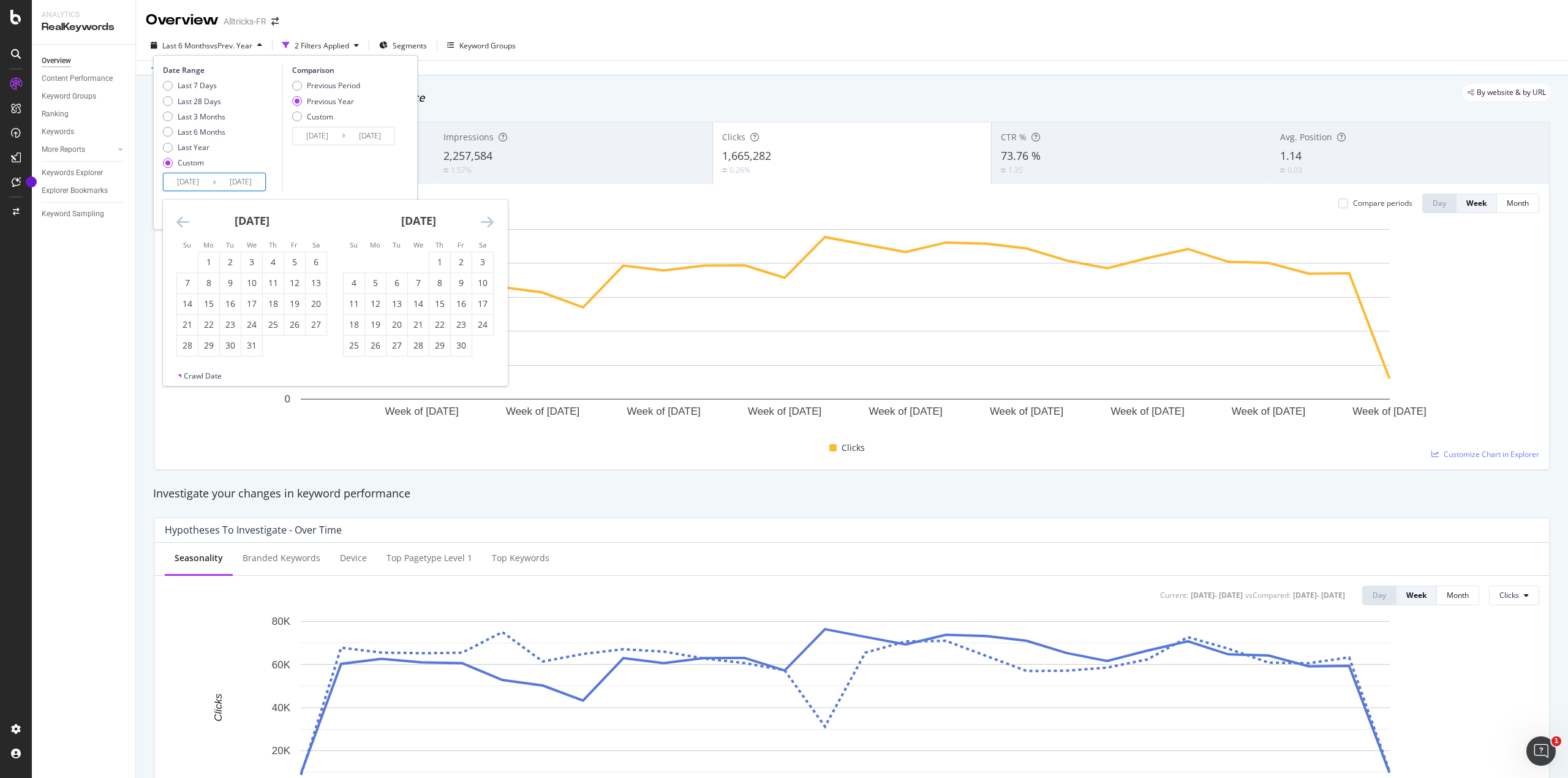
click at [178, 222] on icon "Move backward to switch to the previous month." at bounding box center [183, 221] width 13 height 15
click at [192, 263] on div "1" at bounding box center [187, 262] width 21 height 12
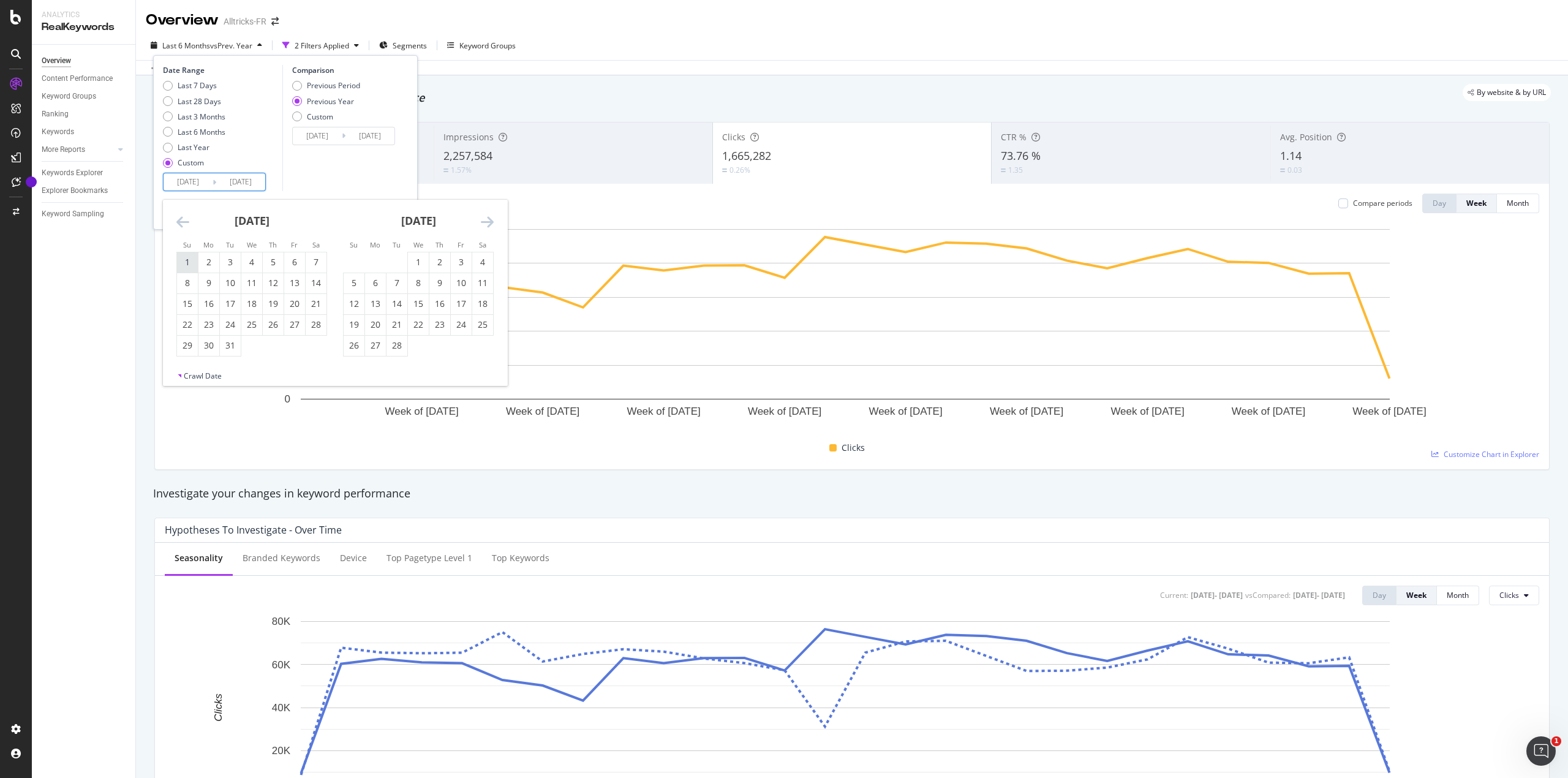
type input "[DATE]"
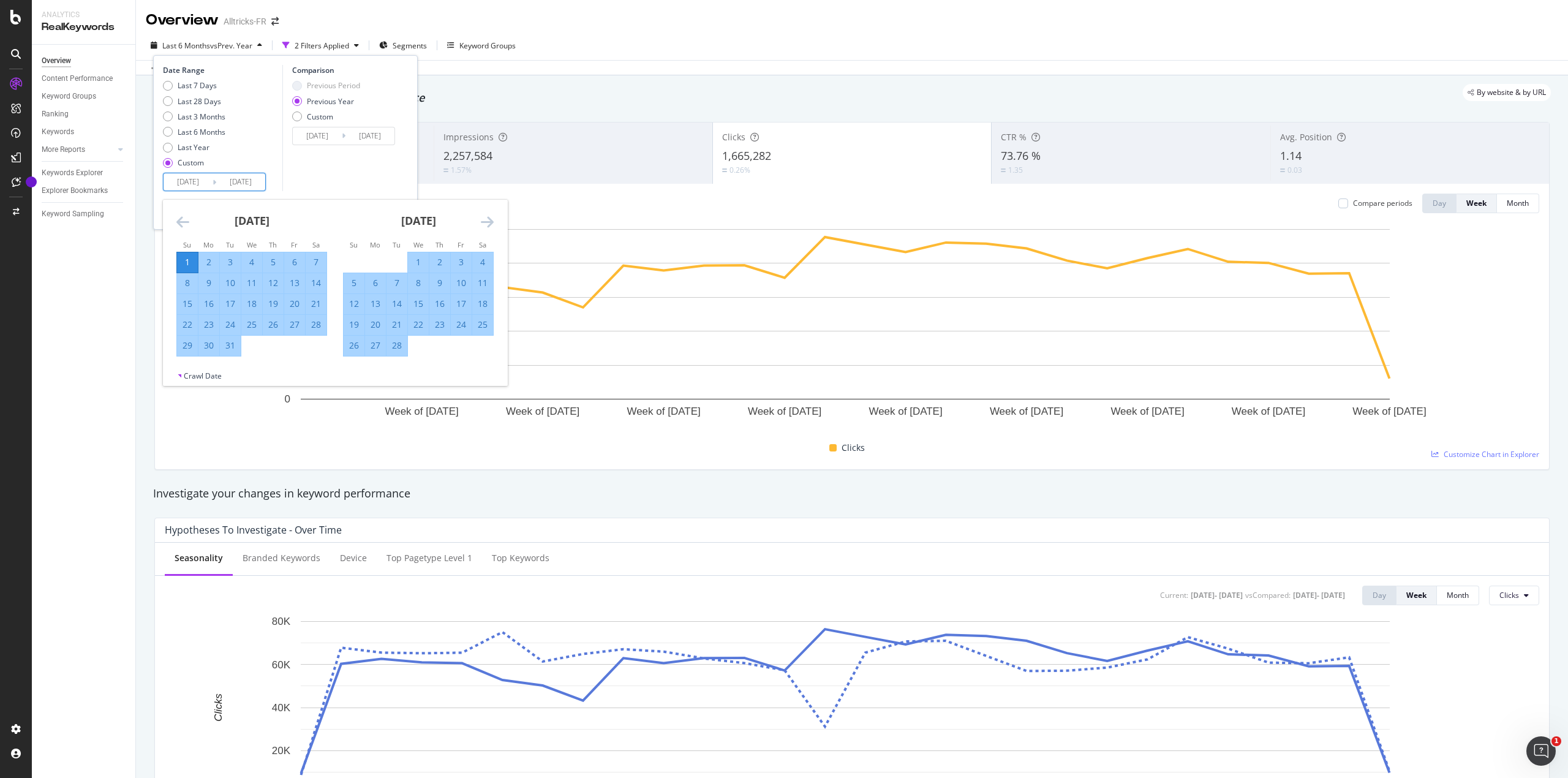
click at [187, 250] on li "Su" at bounding box center [187, 244] width 22 height 12
click at [187, 256] on div "1" at bounding box center [187, 262] width 21 height 12
type input "[DATE]"
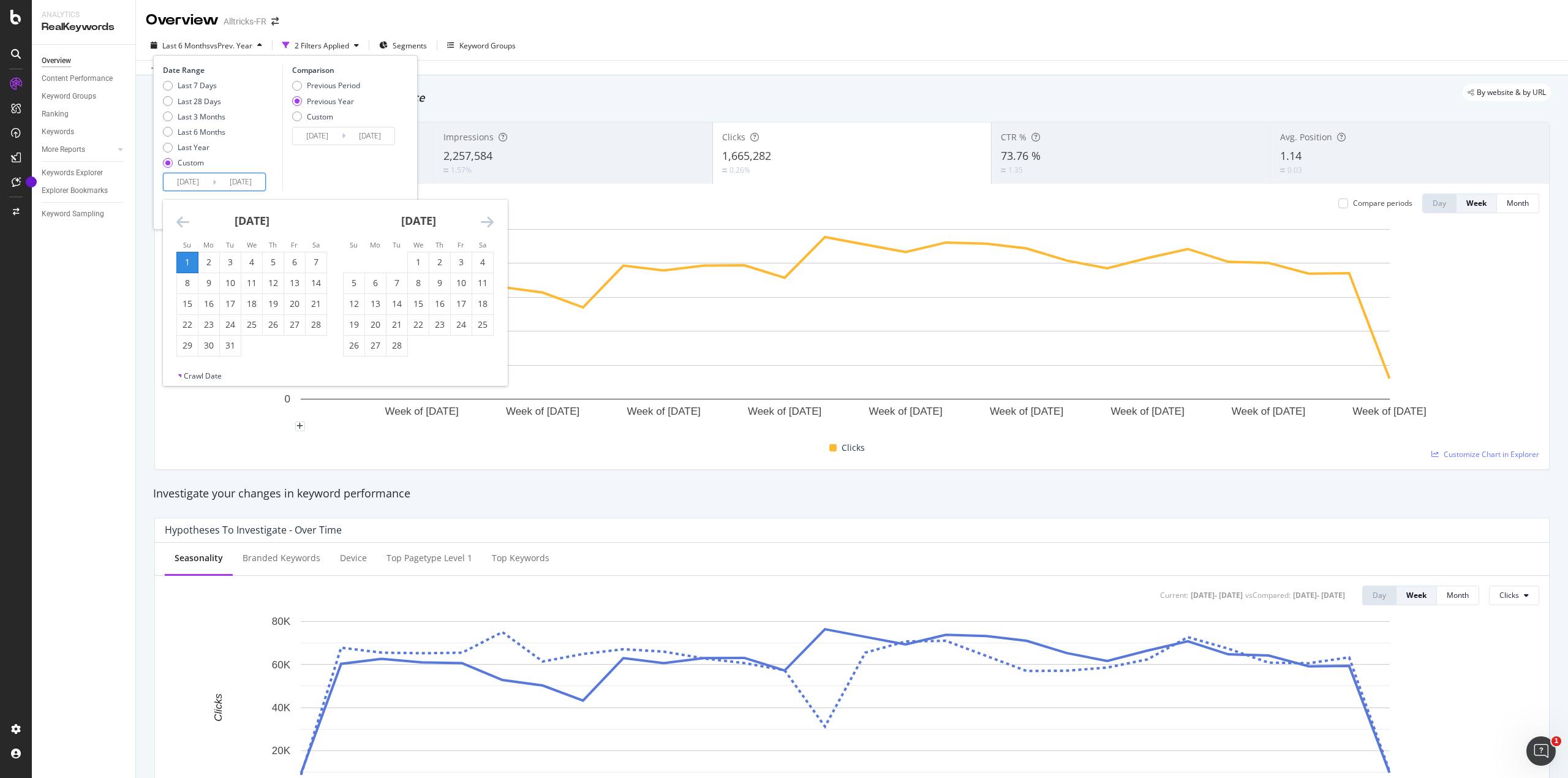
click at [182, 180] on input "[DATE]" at bounding box center [188, 182] width 49 height 17
click at [489, 219] on icon "Move forward to switch to the next month." at bounding box center [487, 221] width 13 height 15
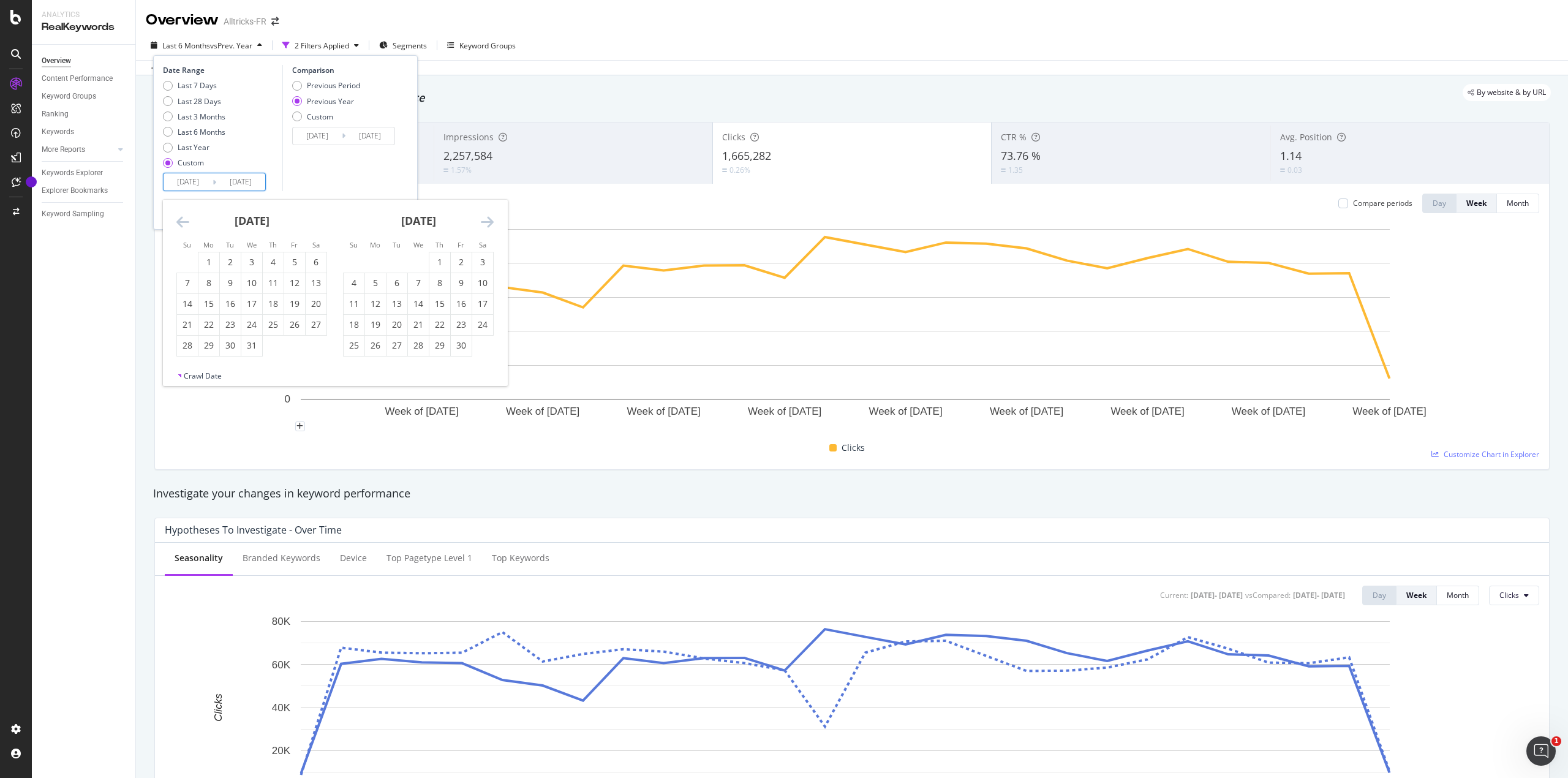
click at [489, 219] on icon "Move forward to switch to the next month." at bounding box center [487, 221] width 13 height 15
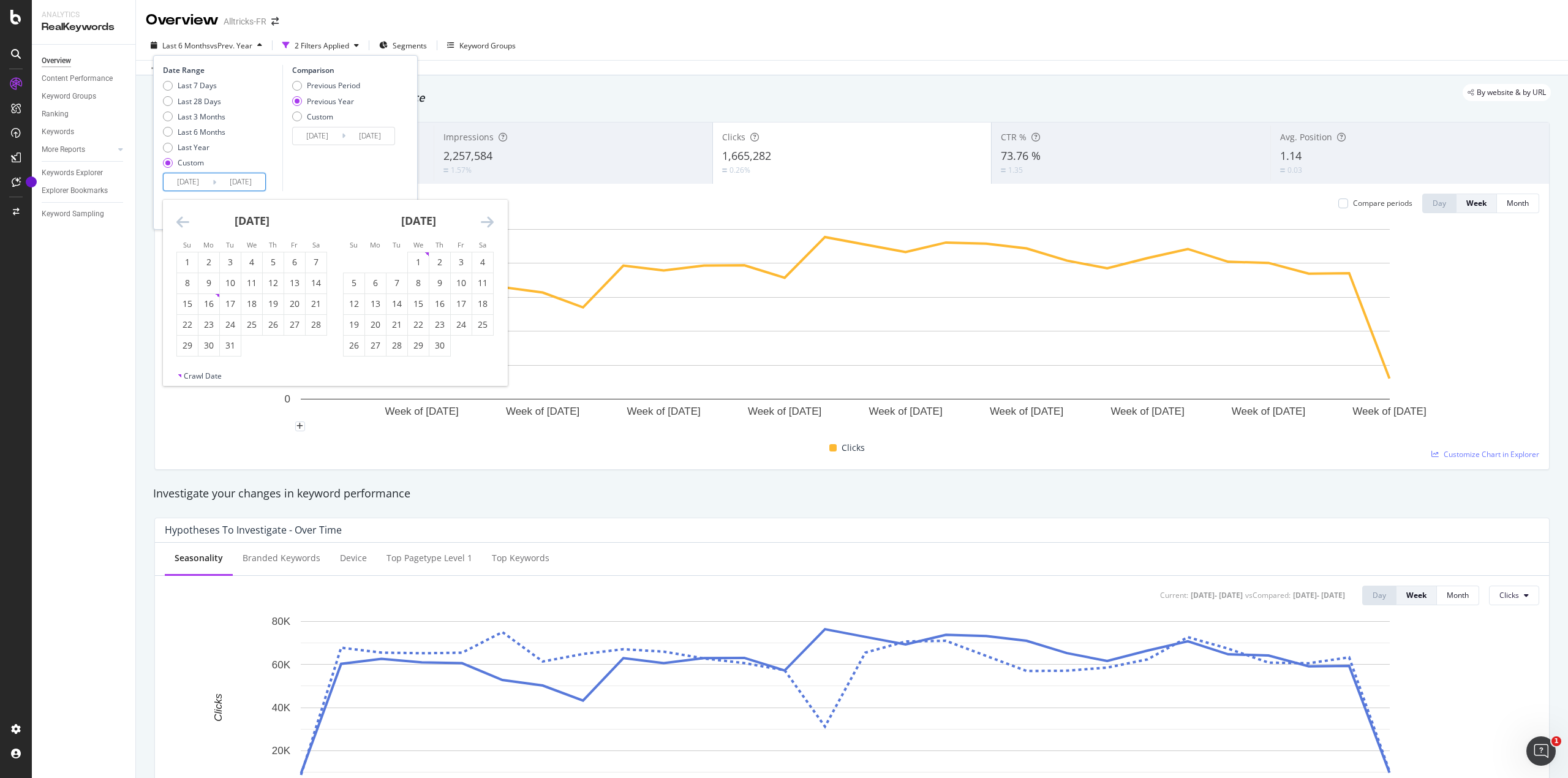
click at [489, 219] on icon "Move forward to switch to the next month." at bounding box center [487, 221] width 13 height 15
click at [206, 263] on div "1" at bounding box center [208, 262] width 21 height 12
type input "[DATE]"
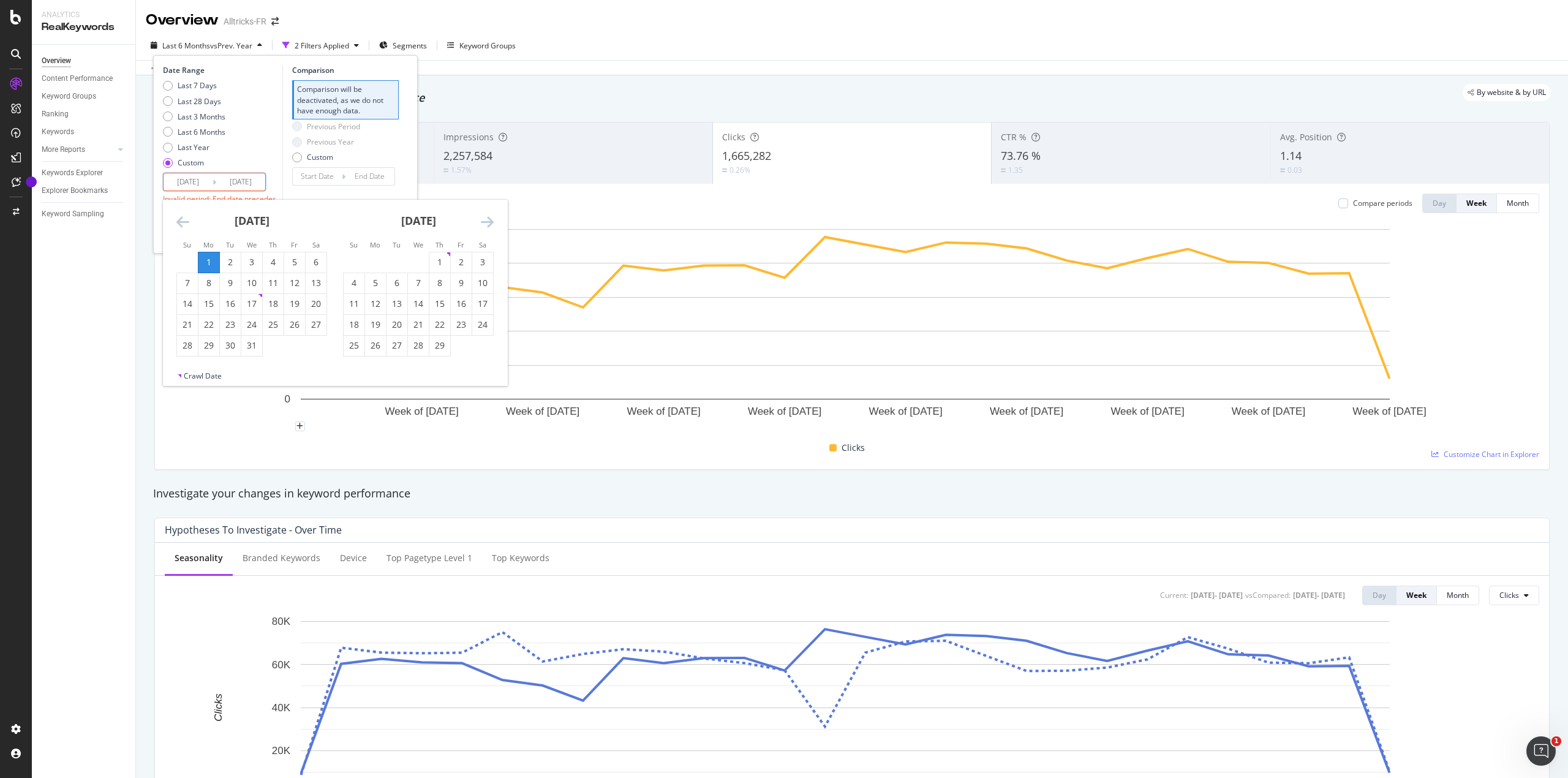
drag, startPoint x: 479, startPoint y: 224, endPoint x: 486, endPoint y: 224, distance: 7.0
click at [486, 224] on div "[DATE] 1 2 3 4 5 6 7 8 9 10 11 12 13 14 15 16 17 18 19 20 21 22 23 24 25 26 27 …" at bounding box center [335, 285] width 344 height 171
click at [486, 224] on icon "Move forward to switch to the next month." at bounding box center [487, 221] width 13 height 15
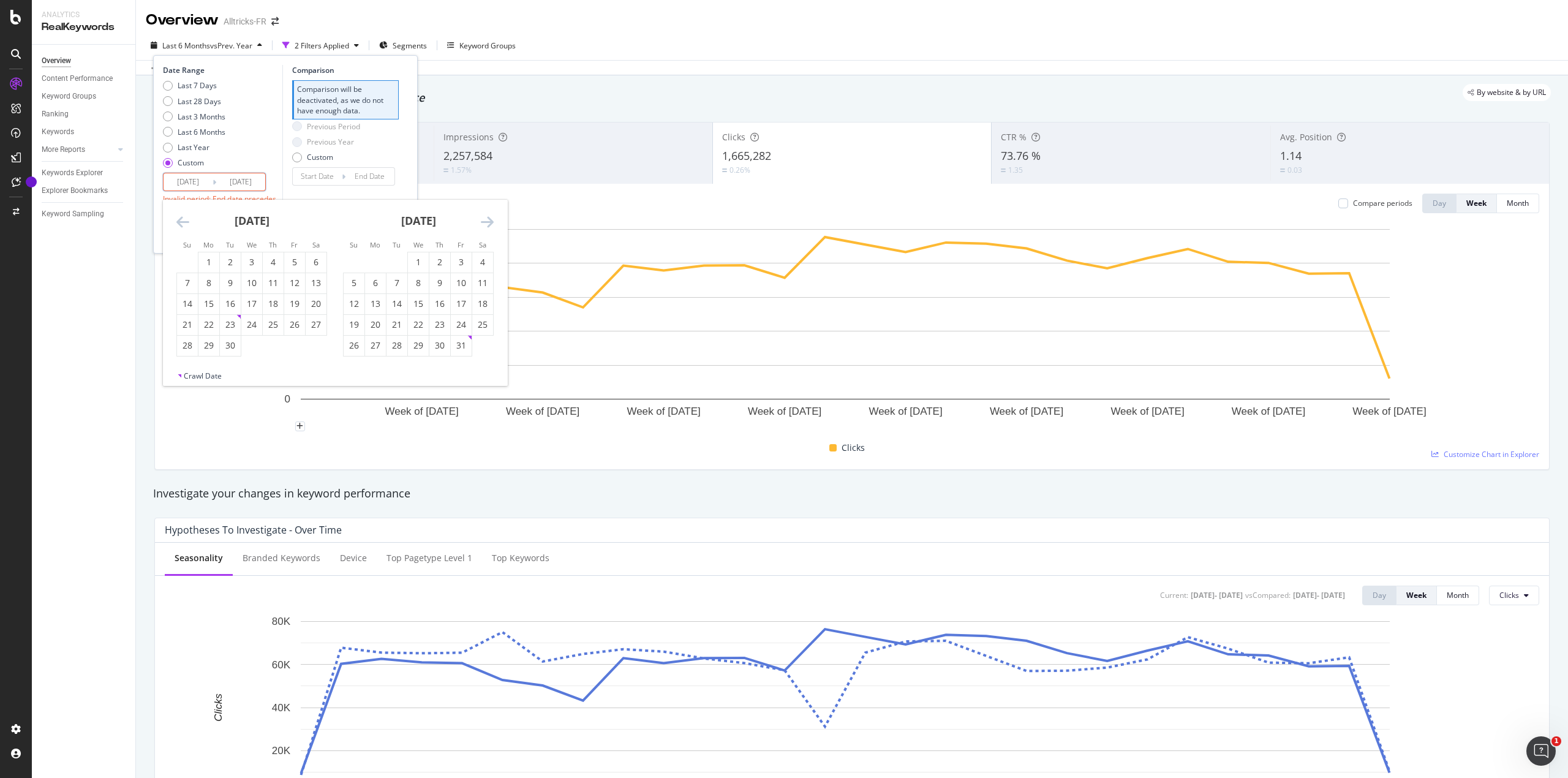
click at [486, 224] on icon "Move forward to switch to the next month." at bounding box center [487, 221] width 13 height 15
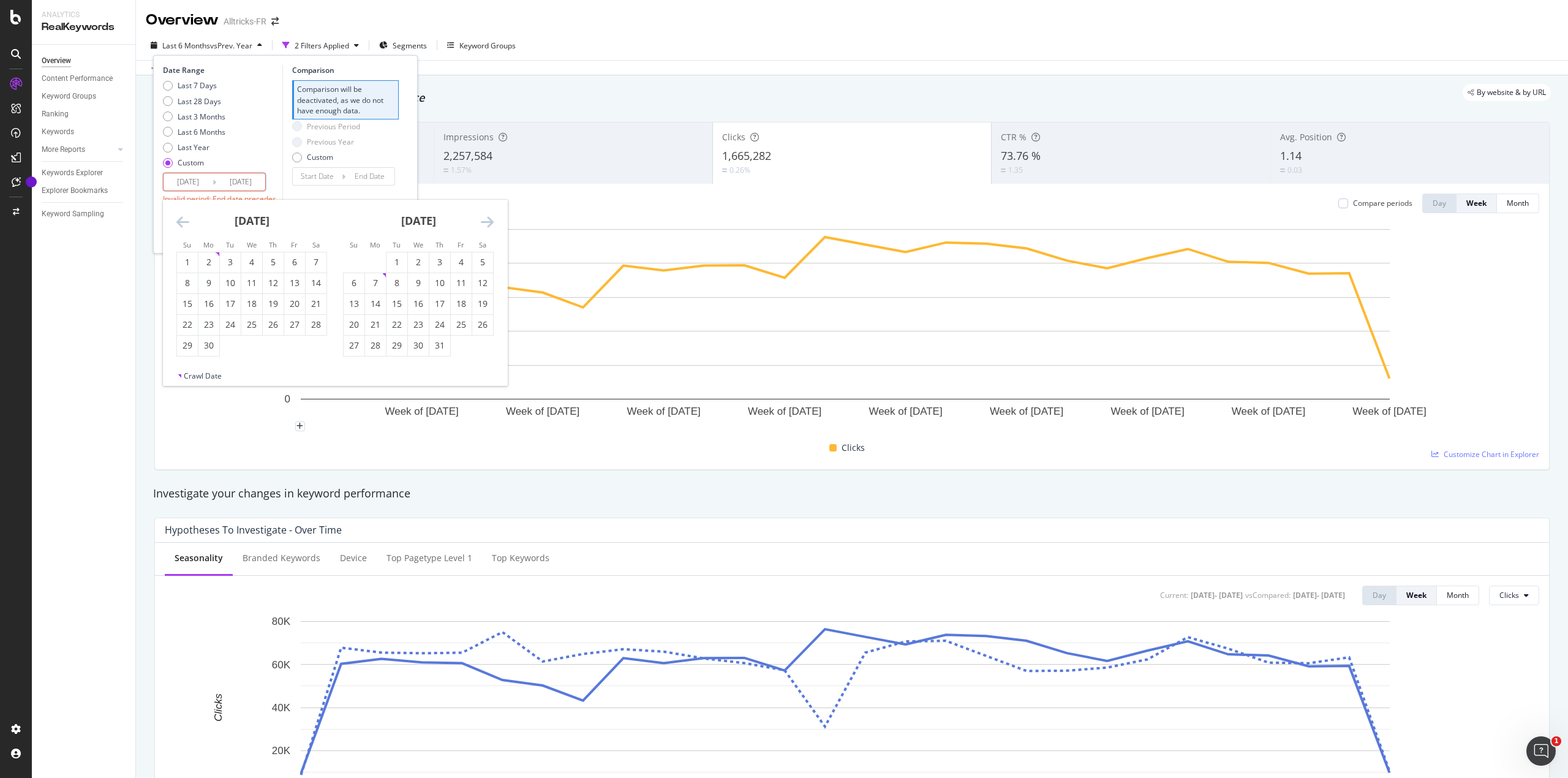
click at [486, 224] on icon "Move forward to switch to the next month." at bounding box center [487, 221] width 13 height 15
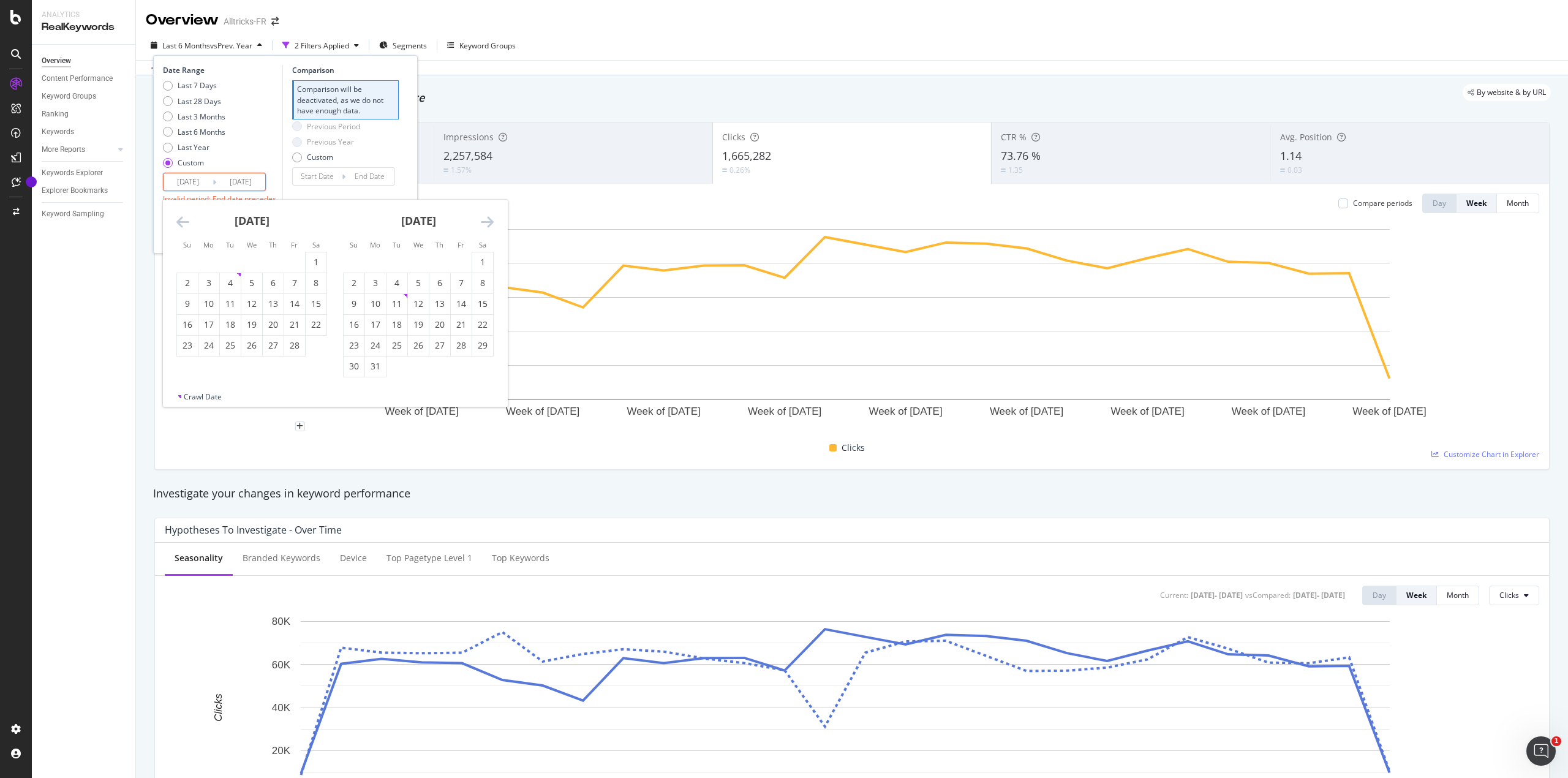
click at [486, 224] on icon "Move forward to switch to the next month." at bounding box center [487, 221] width 13 height 15
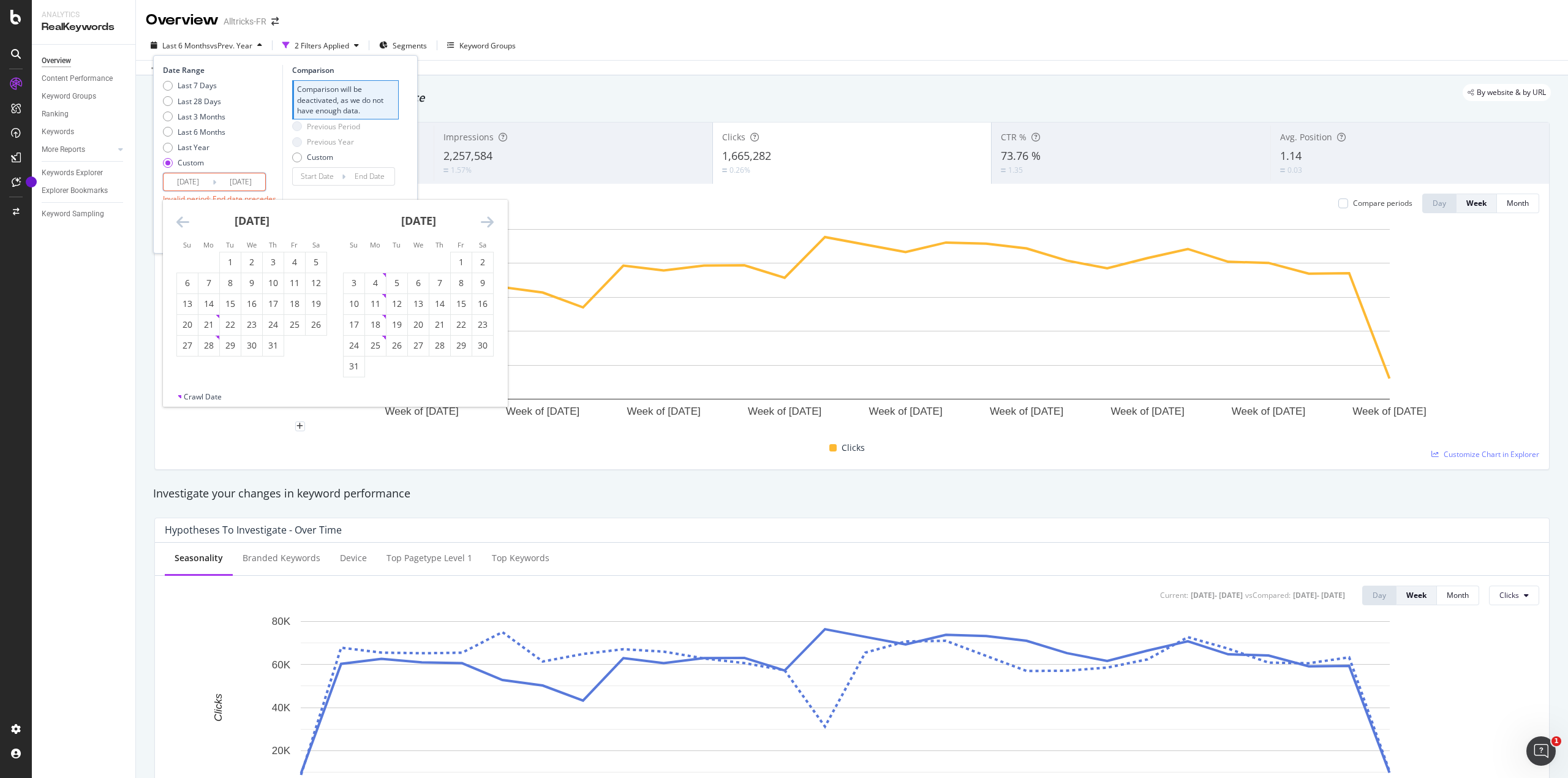
click at [486, 224] on icon "Move forward to switch to the next month." at bounding box center [487, 221] width 13 height 15
click at [377, 349] on div "29" at bounding box center [375, 345] width 21 height 12
type input "[DATE]"
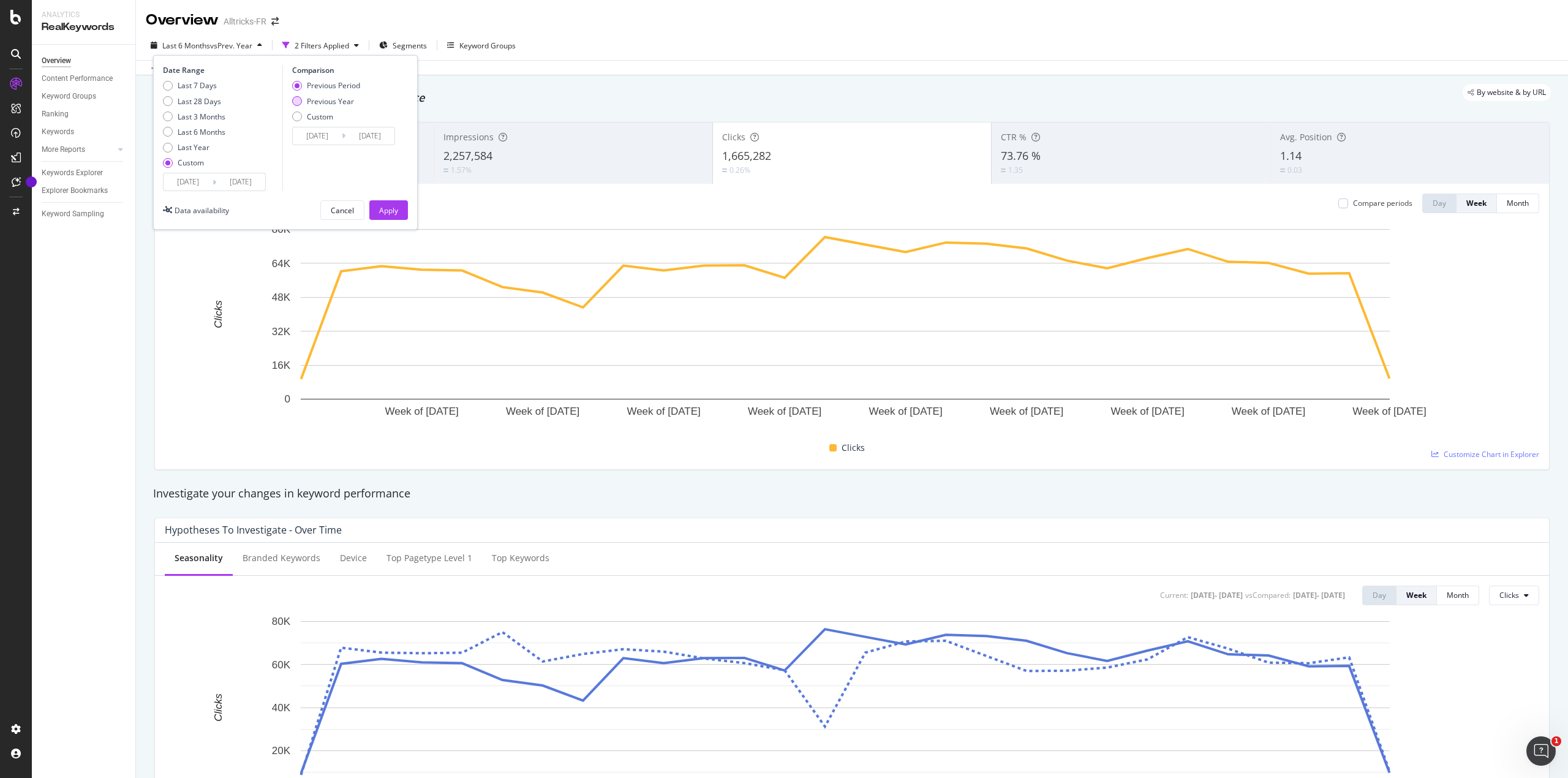
click at [296, 104] on div "Previous Year" at bounding box center [296, 101] width 10 height 10
type input "[DATE]"
click at [386, 210] on div "Apply" at bounding box center [389, 210] width 19 height 10
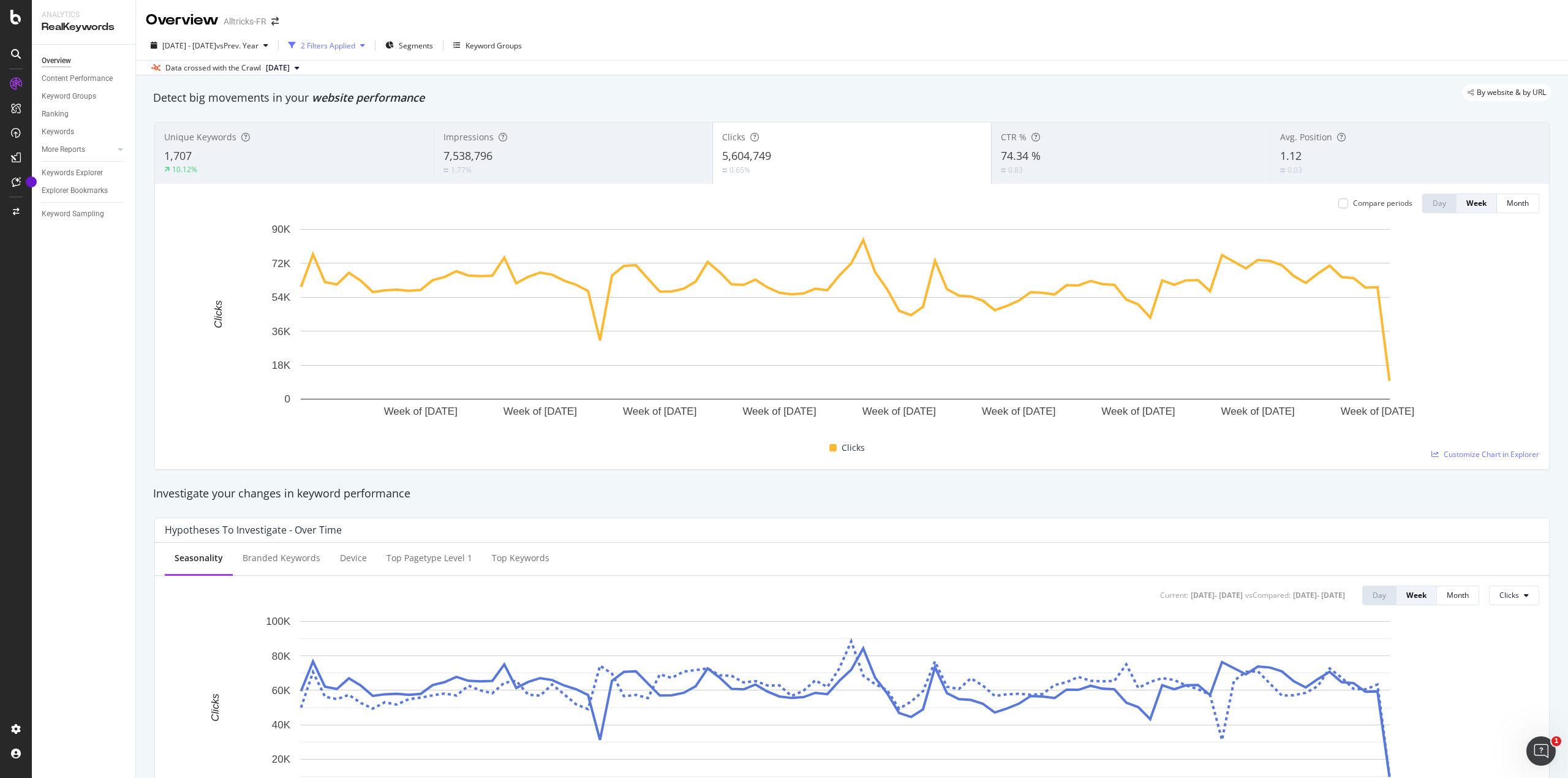
click at [355, 44] on div "2 Filters Applied" at bounding box center [328, 45] width 55 height 10
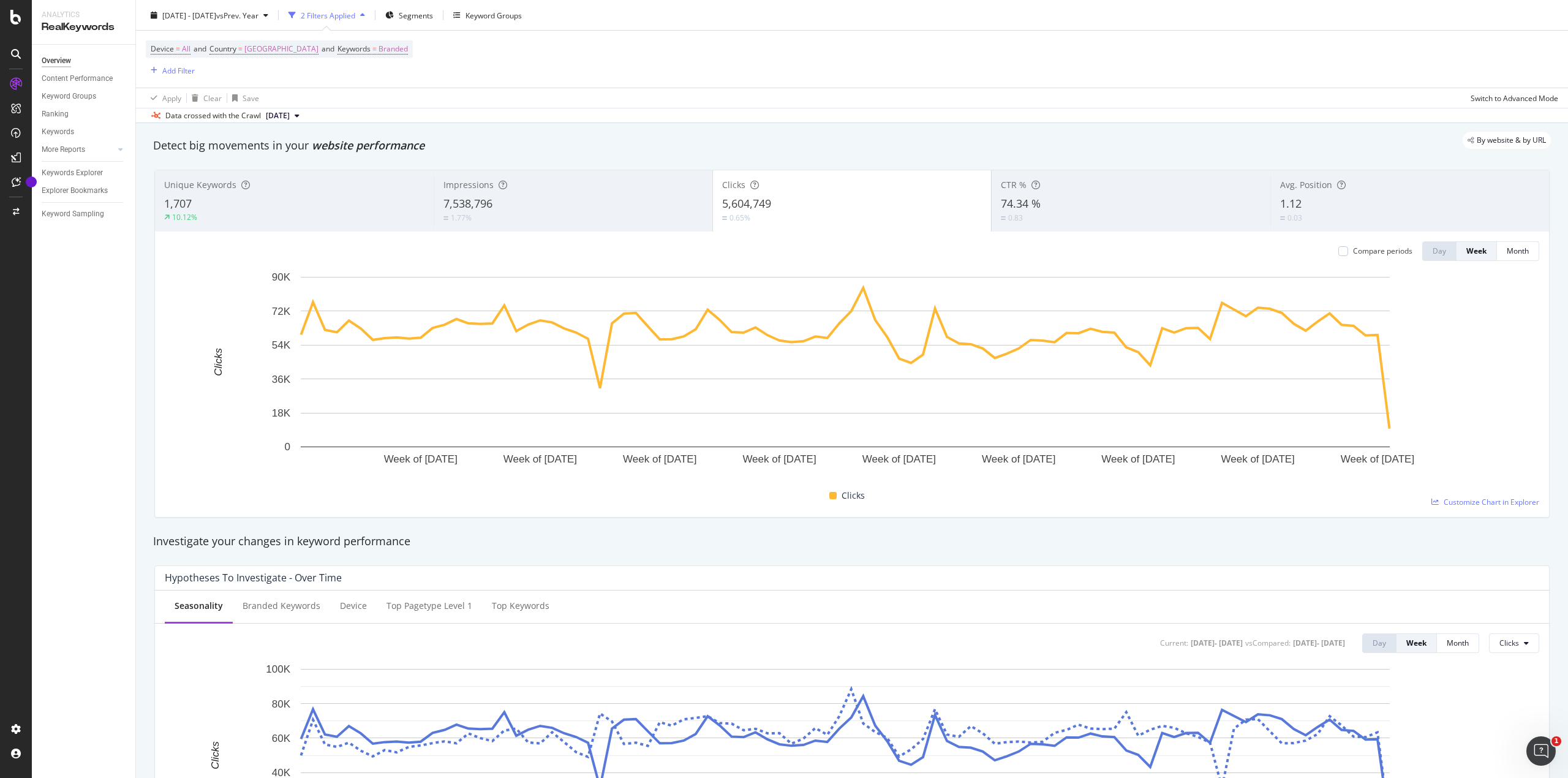
scroll to position [33, 0]
click at [783, 247] on div at bounding box center [1342, 248] width 10 height 10
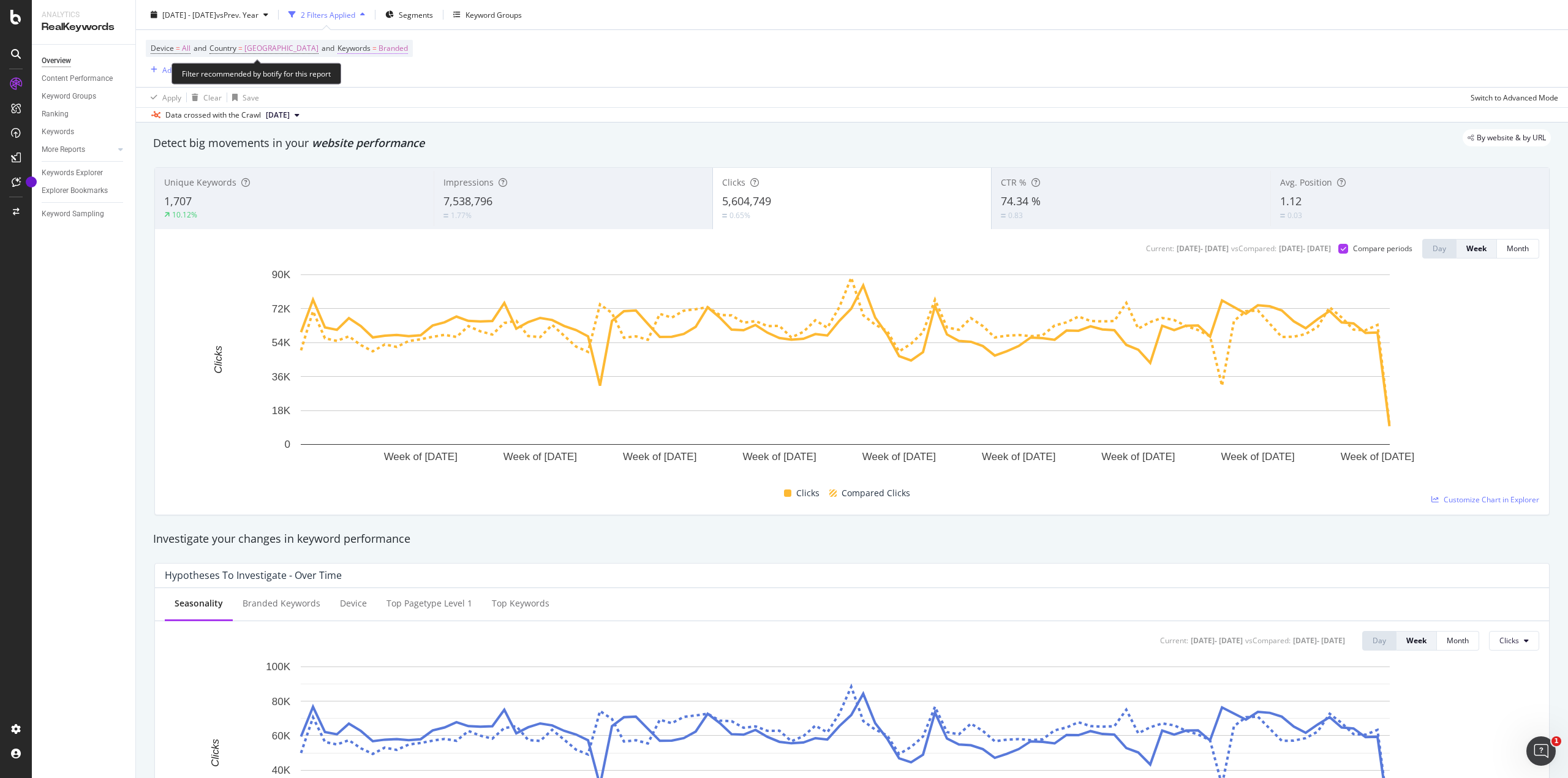
click at [372, 50] on span "=" at bounding box center [374, 48] width 4 height 10
click at [346, 78] on icon "button" at bounding box center [346, 78] width 5 height 8
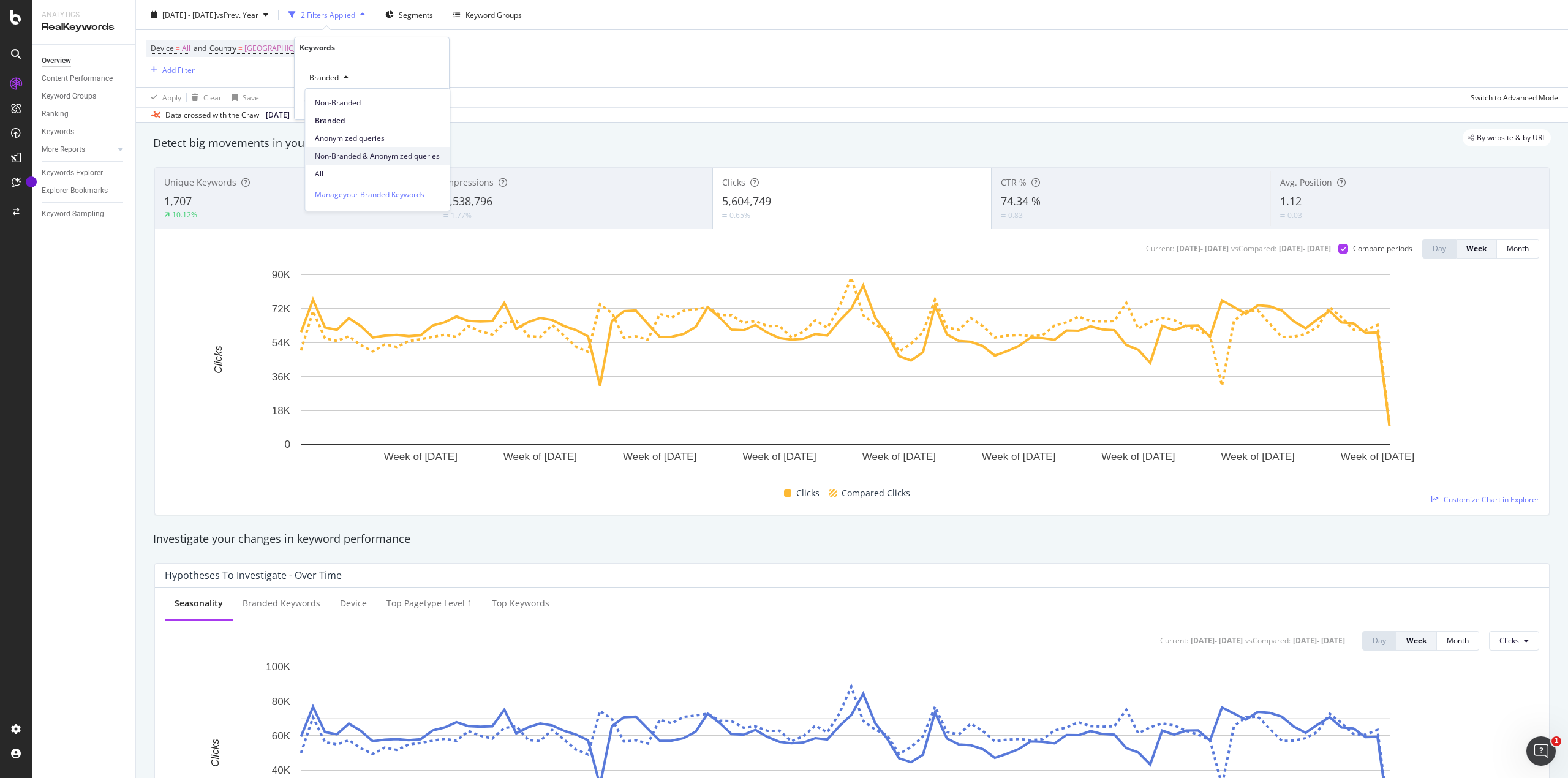
click at [347, 158] on span "Non-Branded & Anonymized queries" at bounding box center [377, 156] width 125 height 11
click at [435, 104] on div "Apply" at bounding box center [440, 104] width 19 height 10
